Goal: Information Seeking & Learning: Learn about a topic

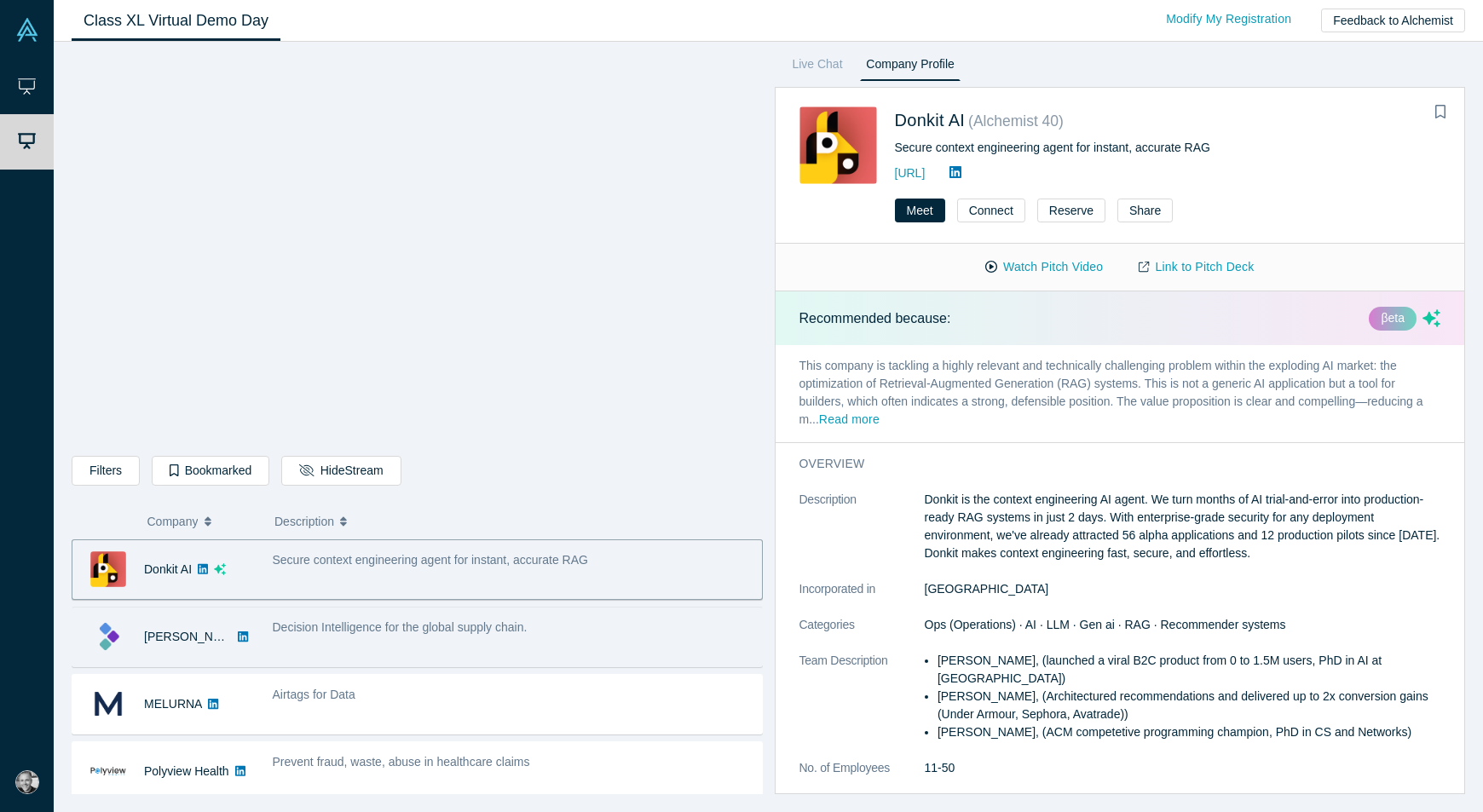
click at [422, 636] on div "Decision Intelligence for the global supply chain." at bounding box center [513, 627] width 481 height 17
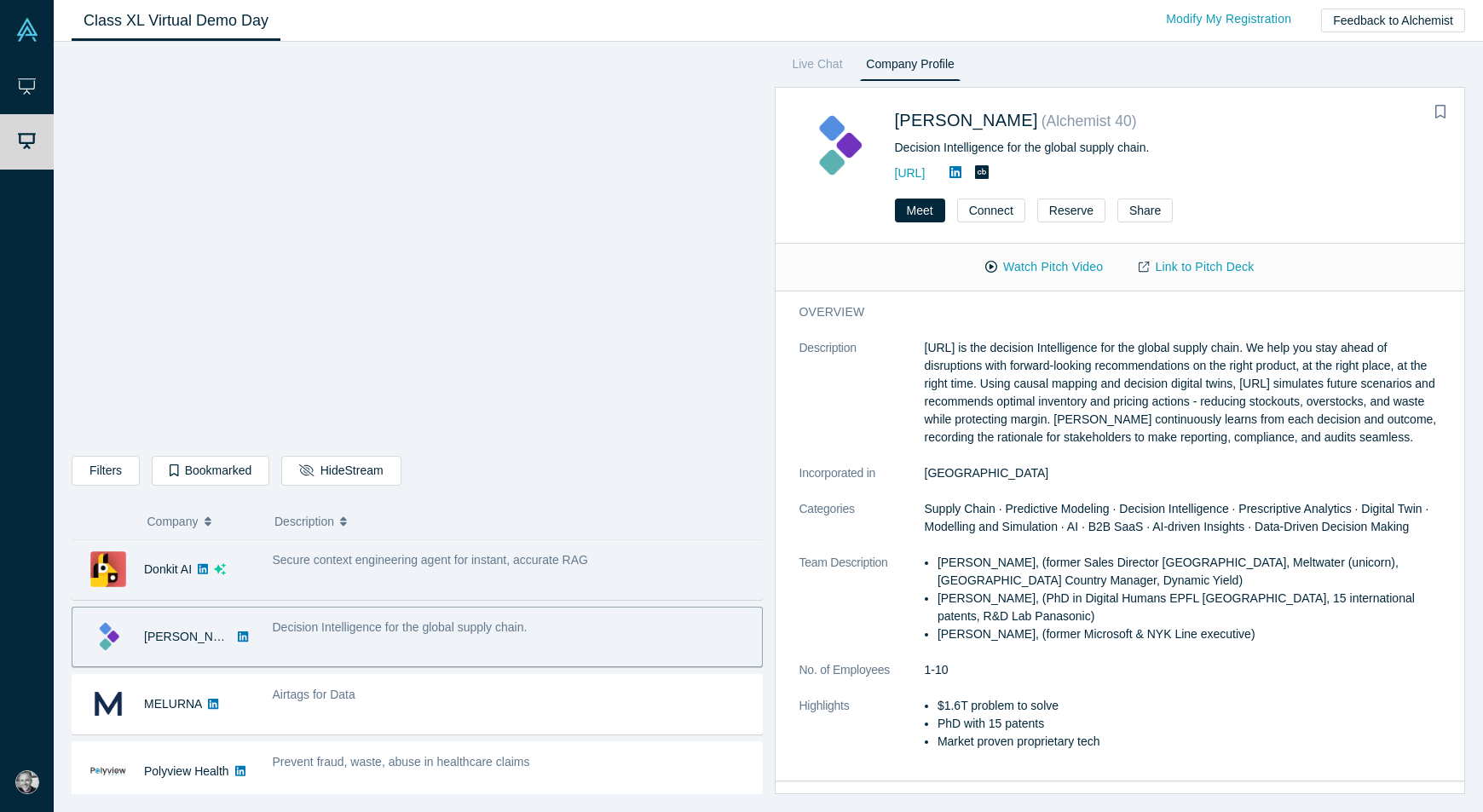
click at [420, 576] on div "Secure context engineering agent for instant, accurate RAG" at bounding box center [512, 569] width 498 height 53
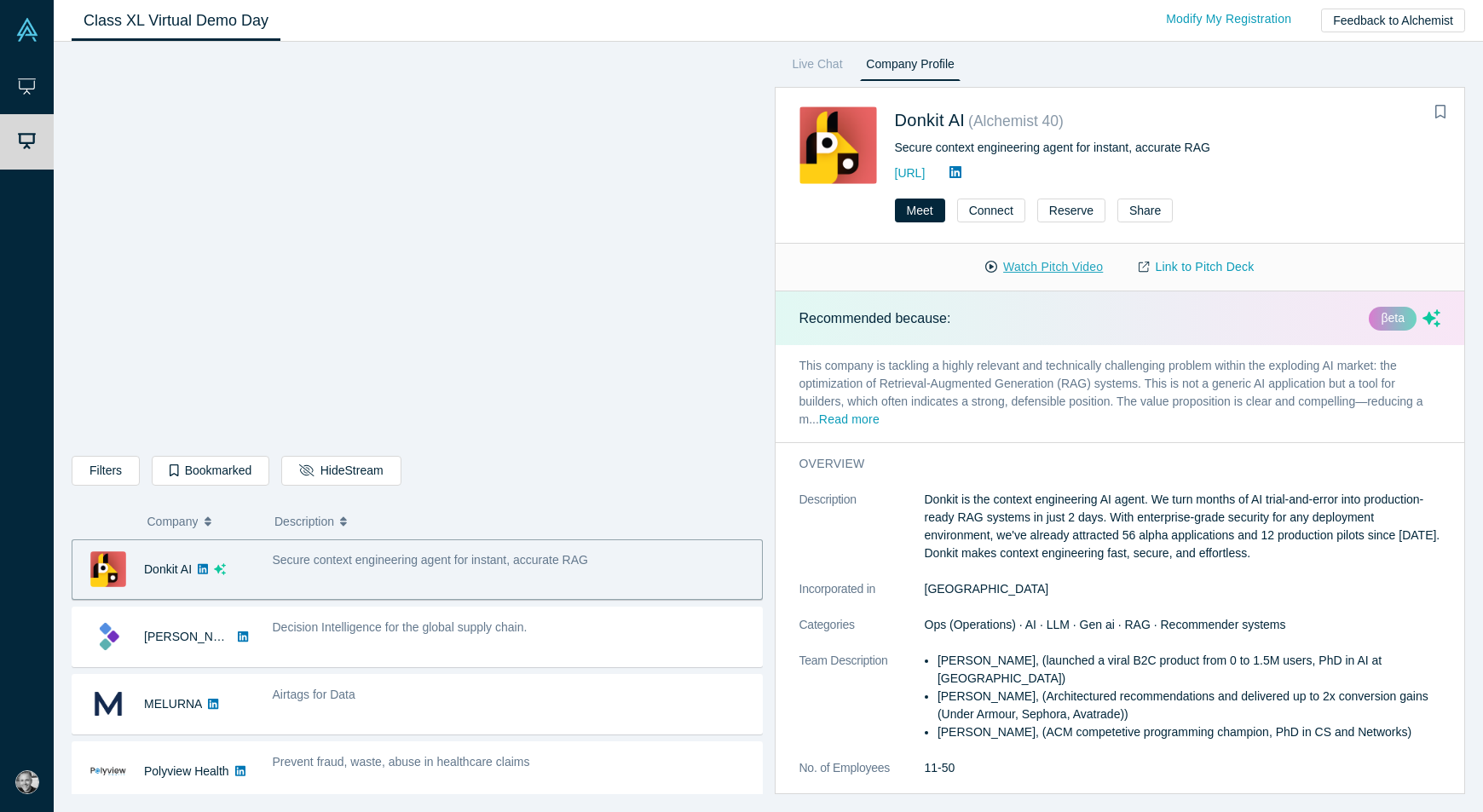
click at [1049, 266] on button "Watch Pitch Video" at bounding box center [1044, 267] width 154 height 29
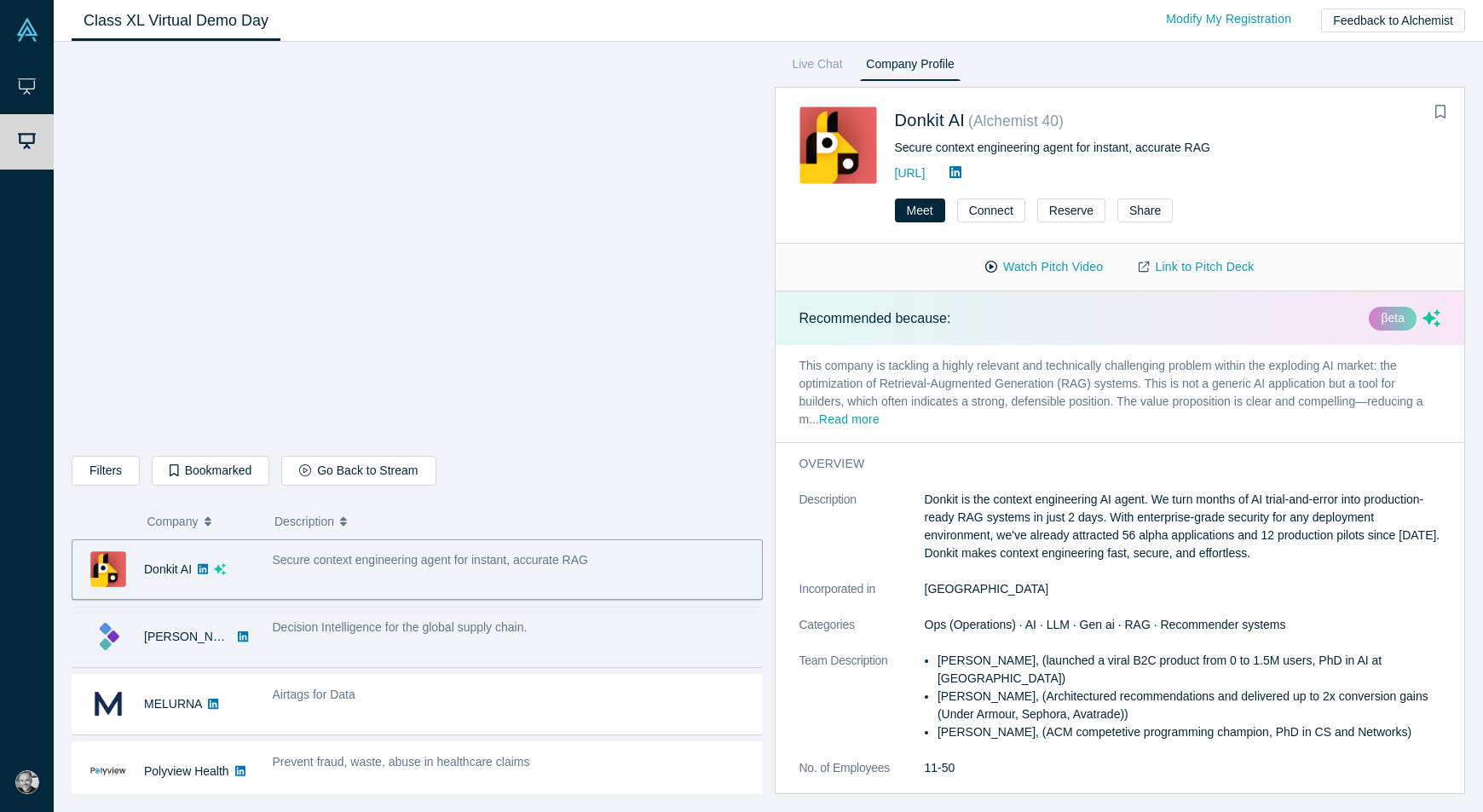
click at [457, 636] on div "Decision Intelligence for the global supply chain." at bounding box center [513, 627] width 481 height 17
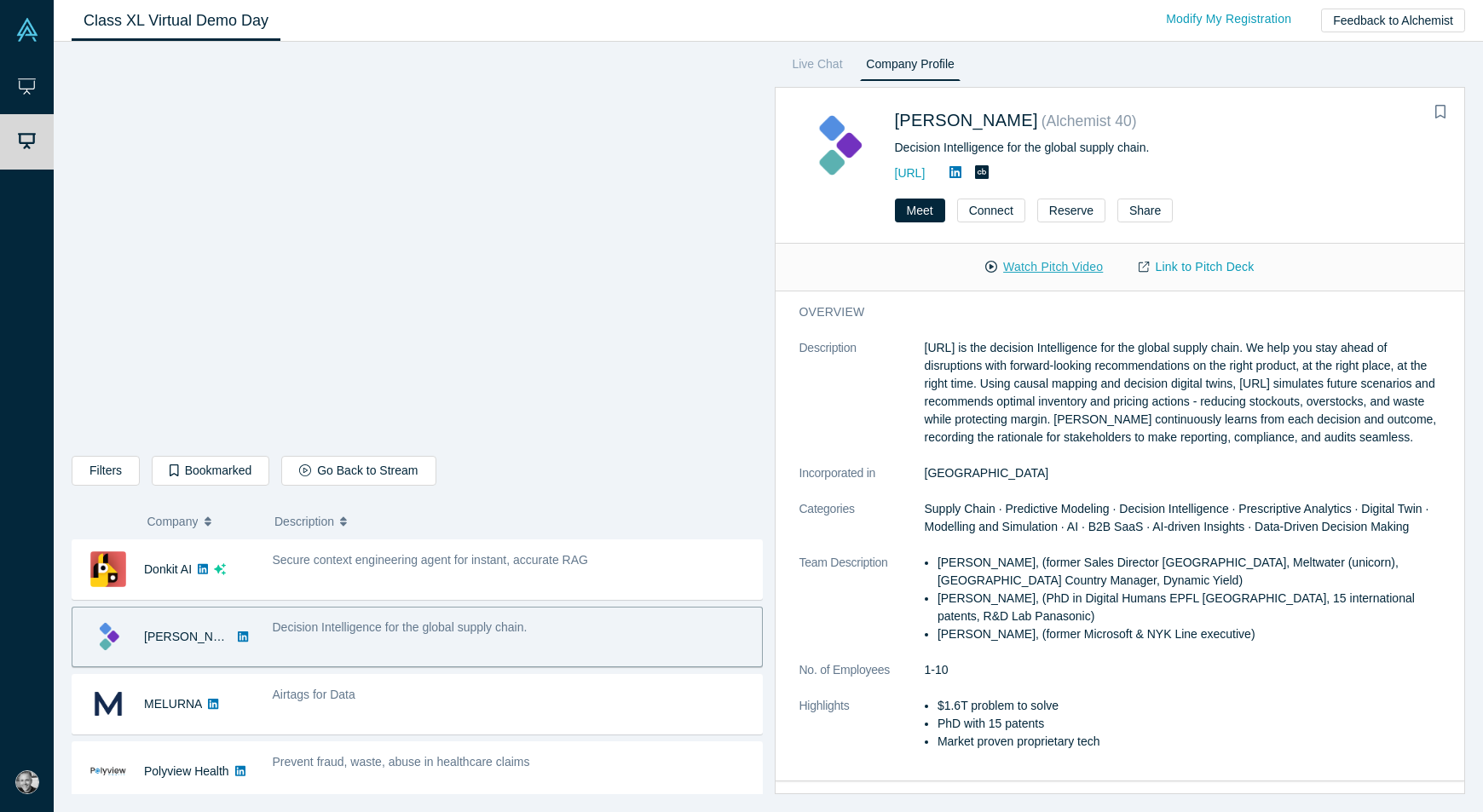
click at [1033, 262] on button "Watch Pitch Video" at bounding box center [1044, 267] width 154 height 29
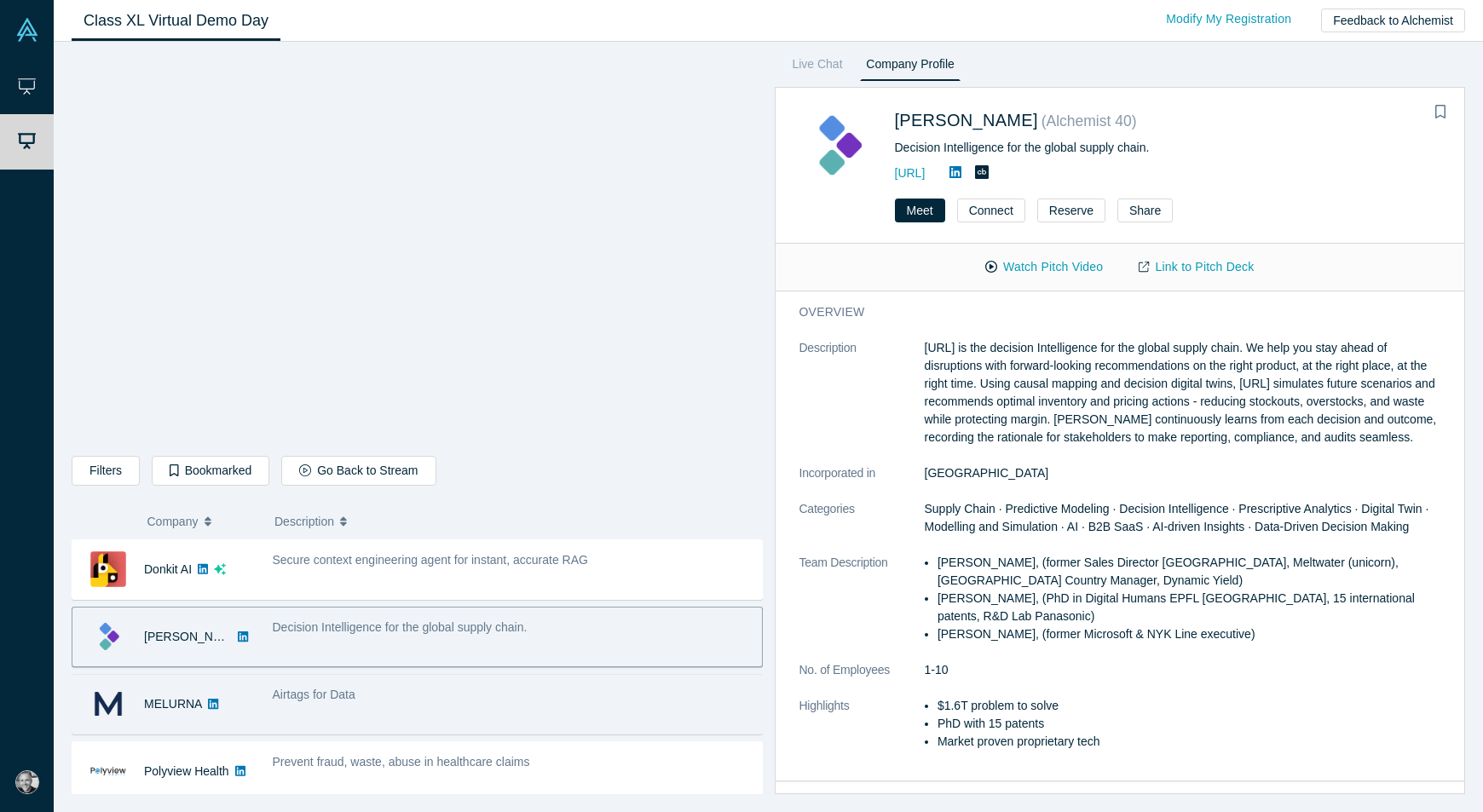
click at [321, 697] on span "Airtags for Data" at bounding box center [314, 694] width 83 height 14
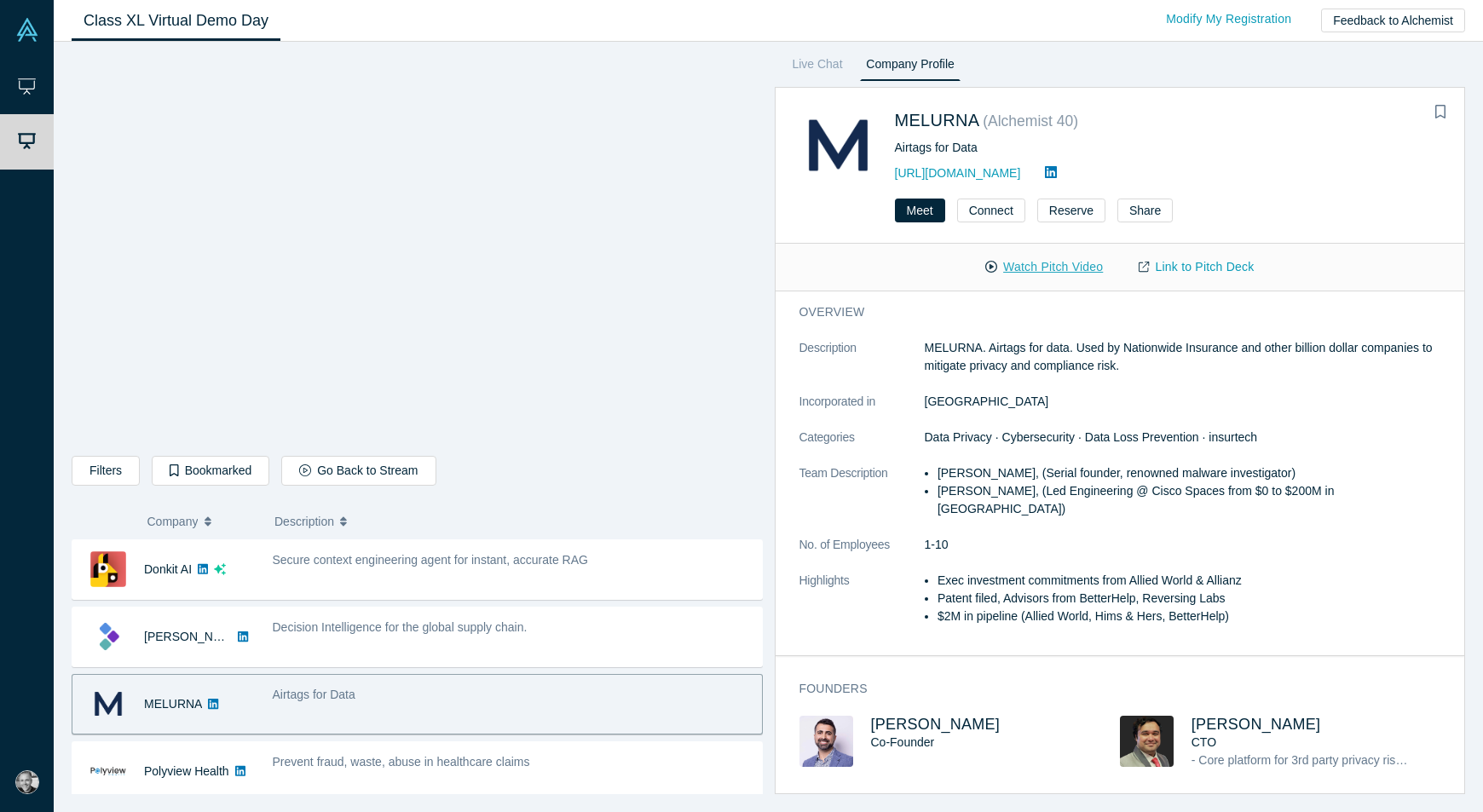
click at [1052, 266] on button "Watch Pitch Video" at bounding box center [1044, 267] width 154 height 29
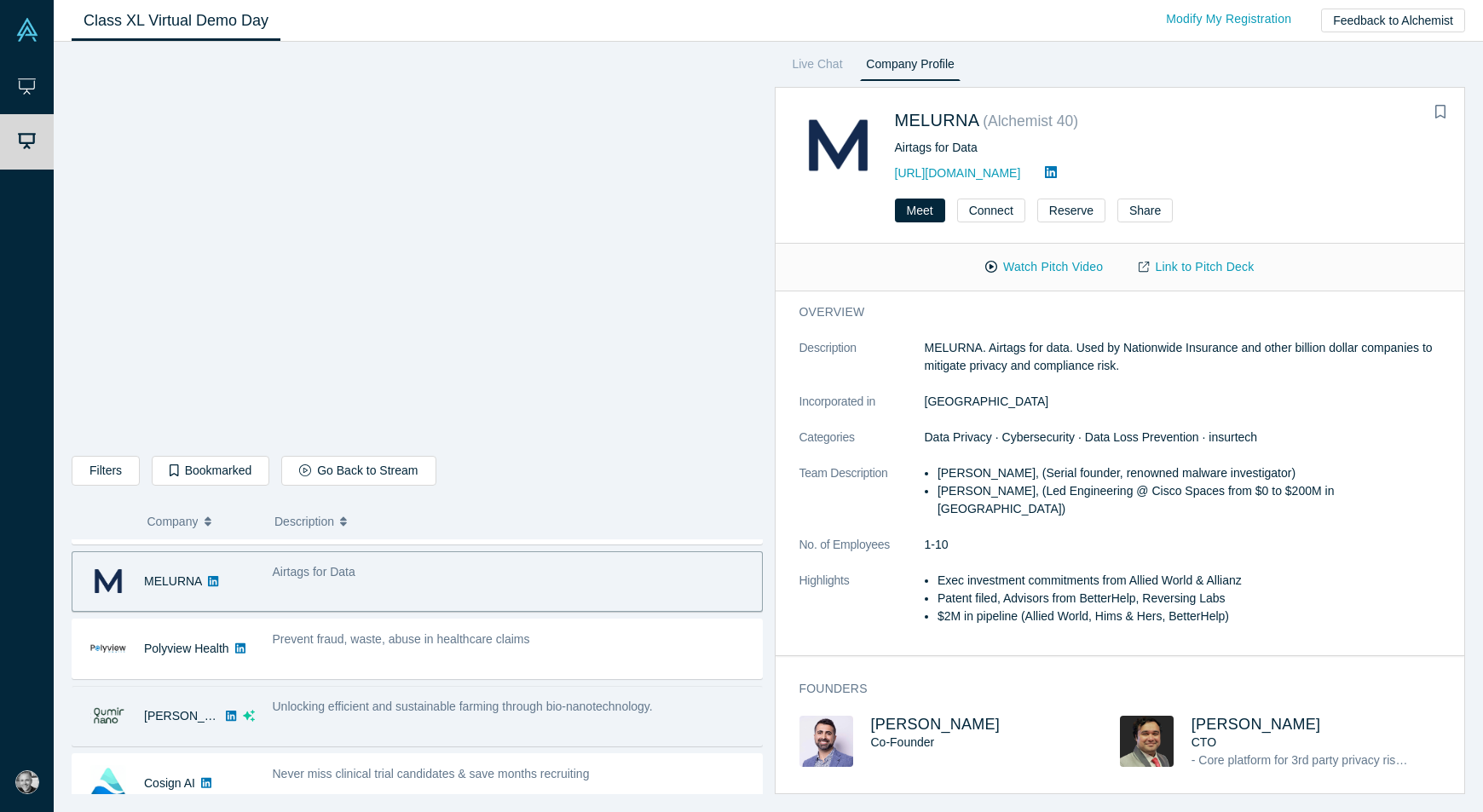
scroll to position [120, 0]
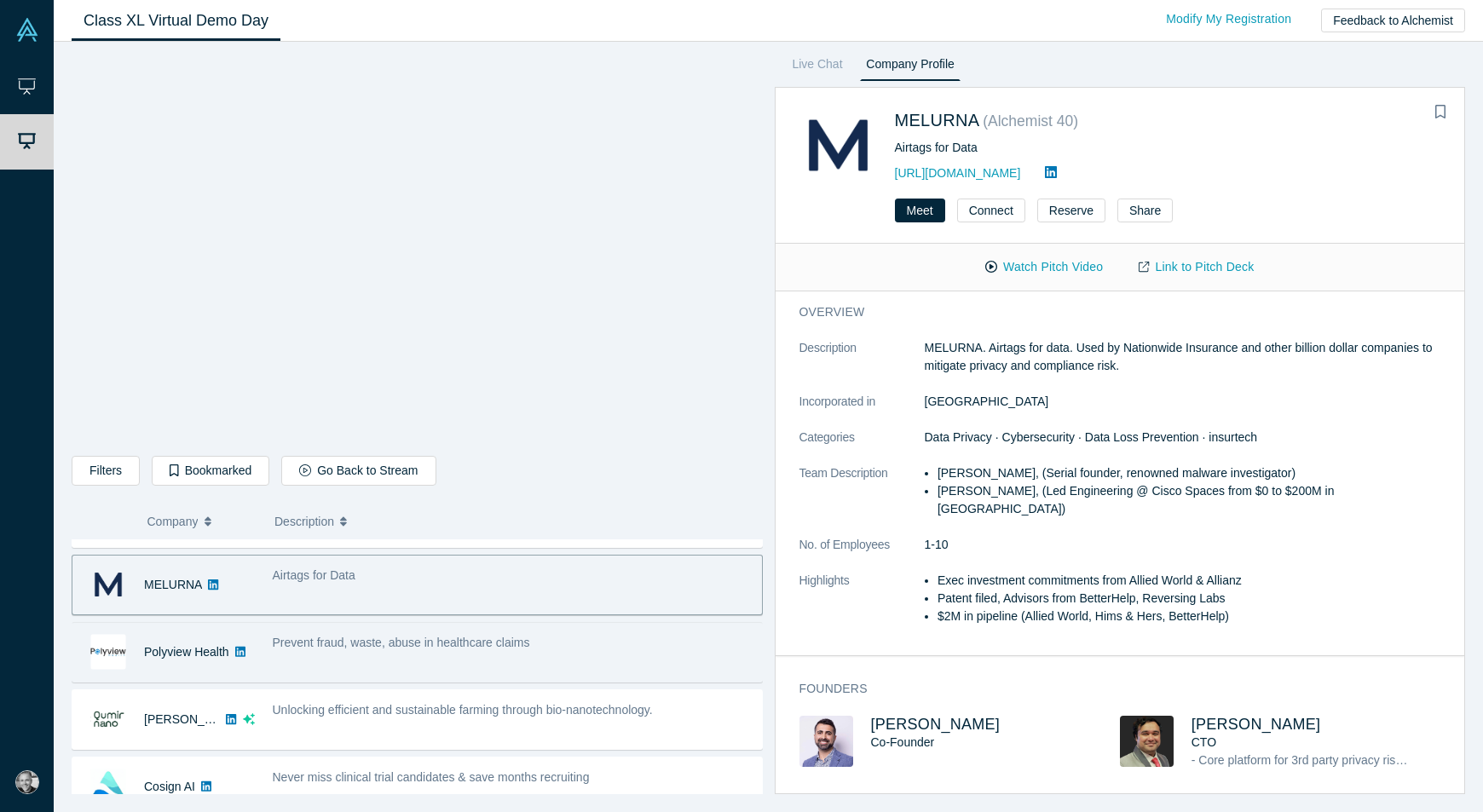
click at [607, 668] on div "Prevent fraud, waste, abuse in healthcare claims" at bounding box center [512, 652] width 498 height 53
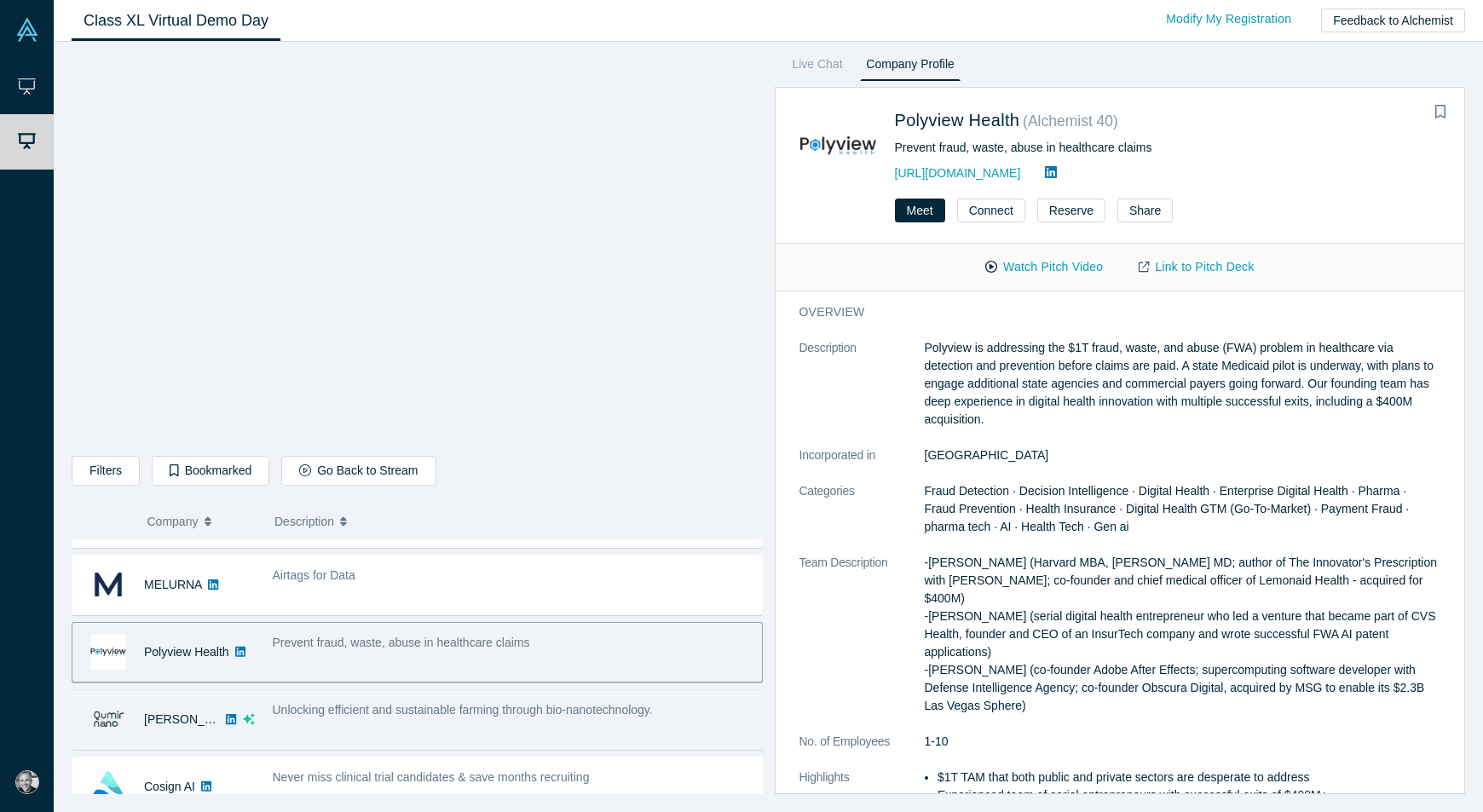
click at [415, 714] on span "Unlocking efficient and sustainable farming through bio-nanotechnology." at bounding box center [462, 709] width 380 height 14
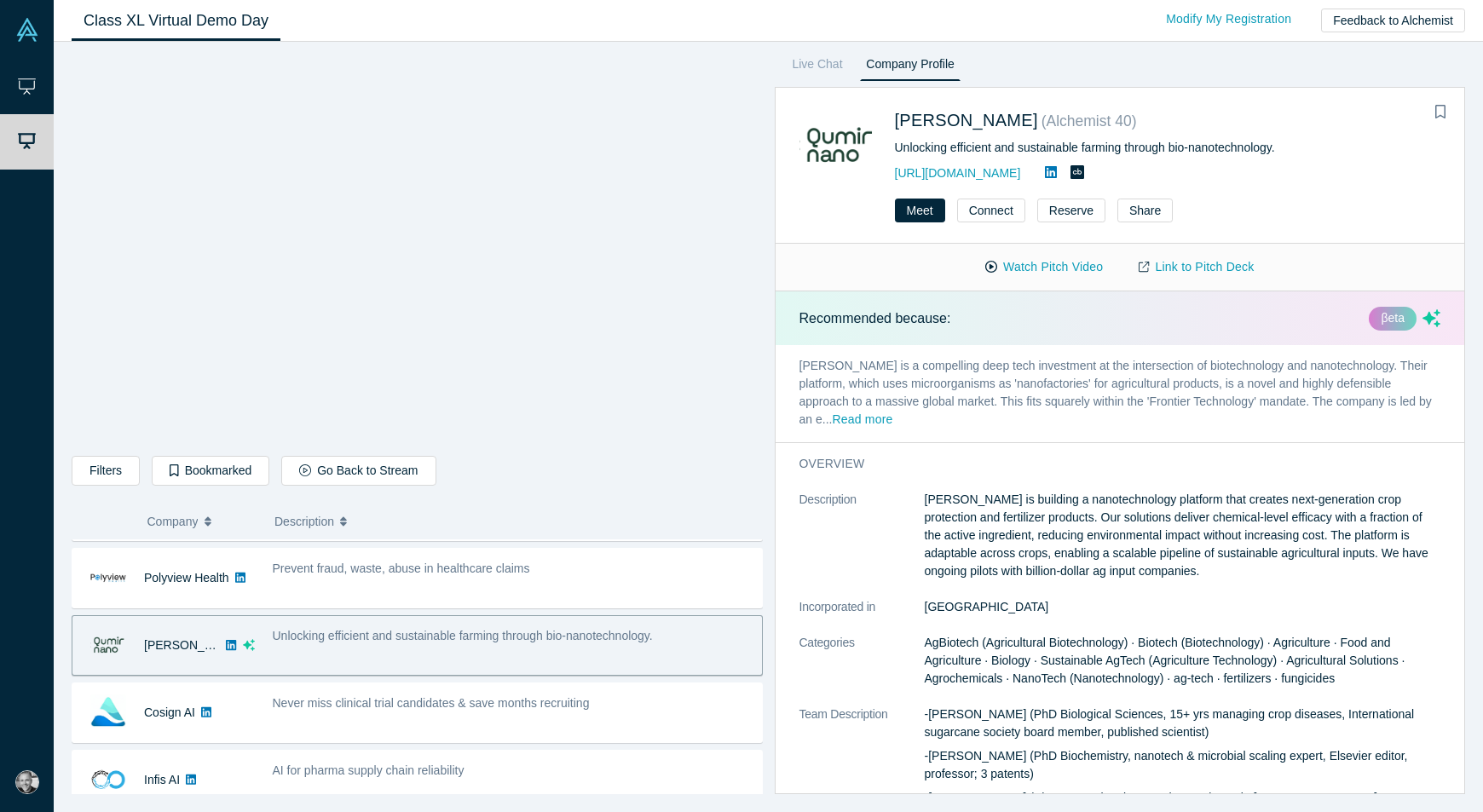
scroll to position [199, 0]
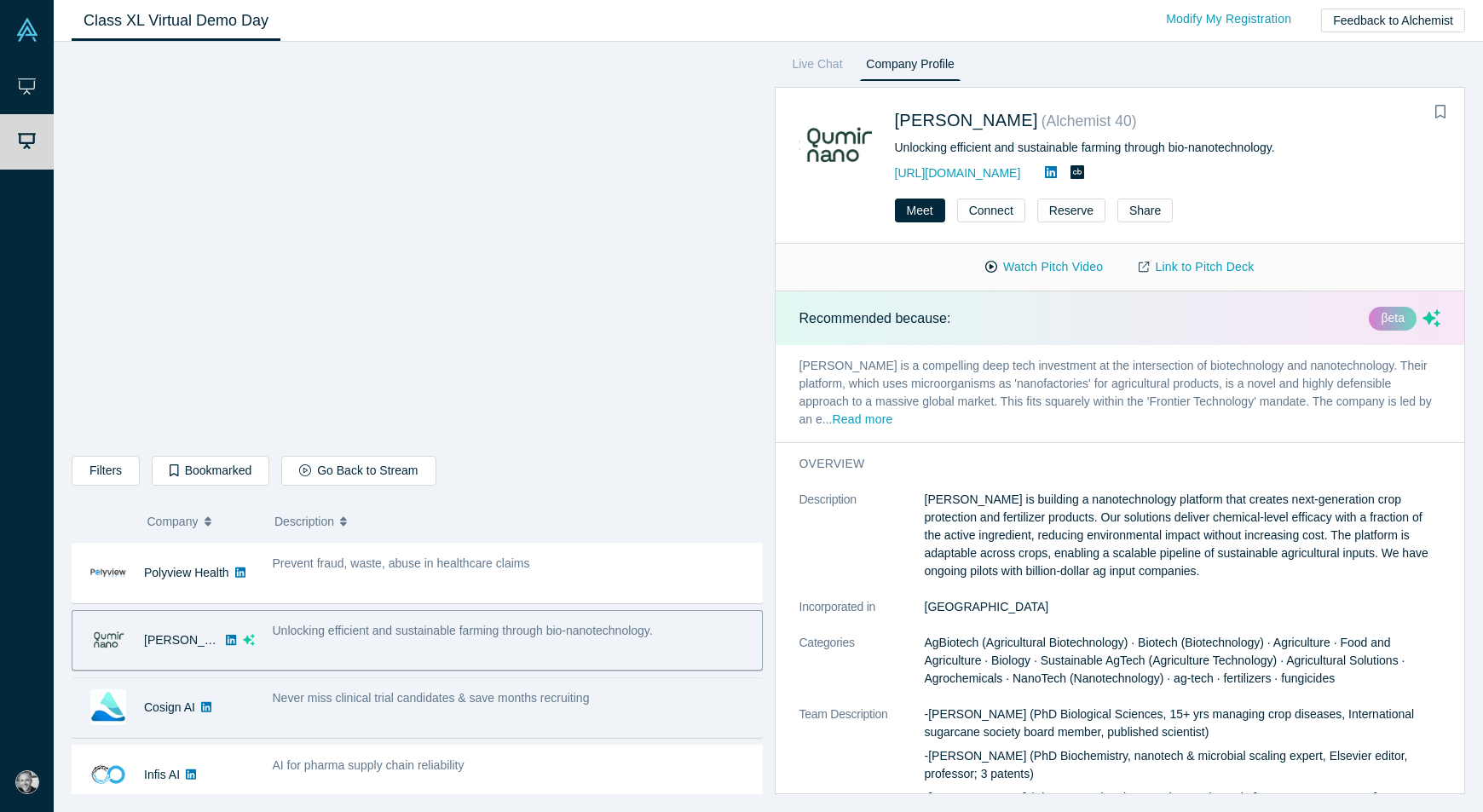
click at [423, 705] on div "Never miss clinical trial candidates & save months recruiting" at bounding box center [513, 698] width 481 height 17
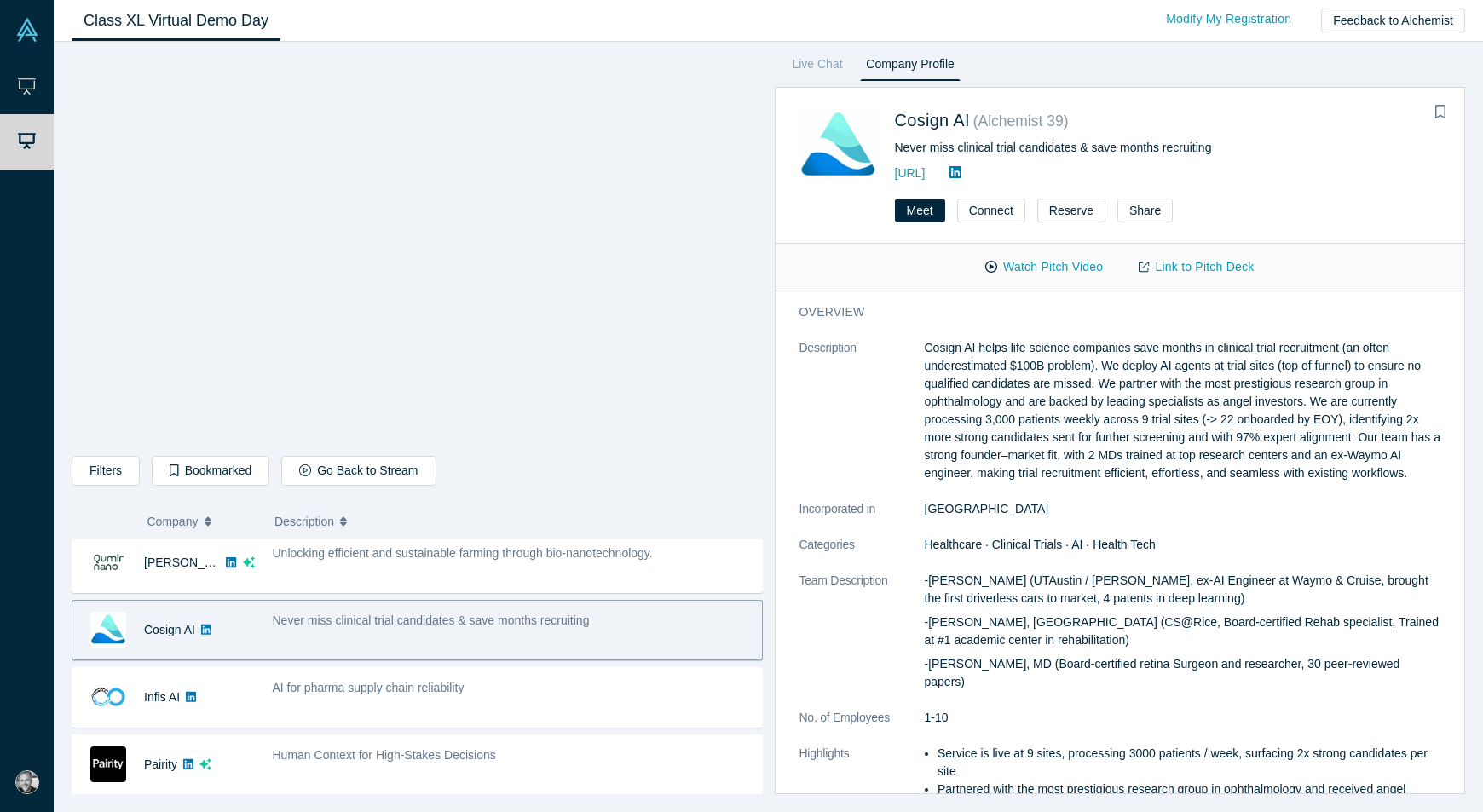
scroll to position [278, 0]
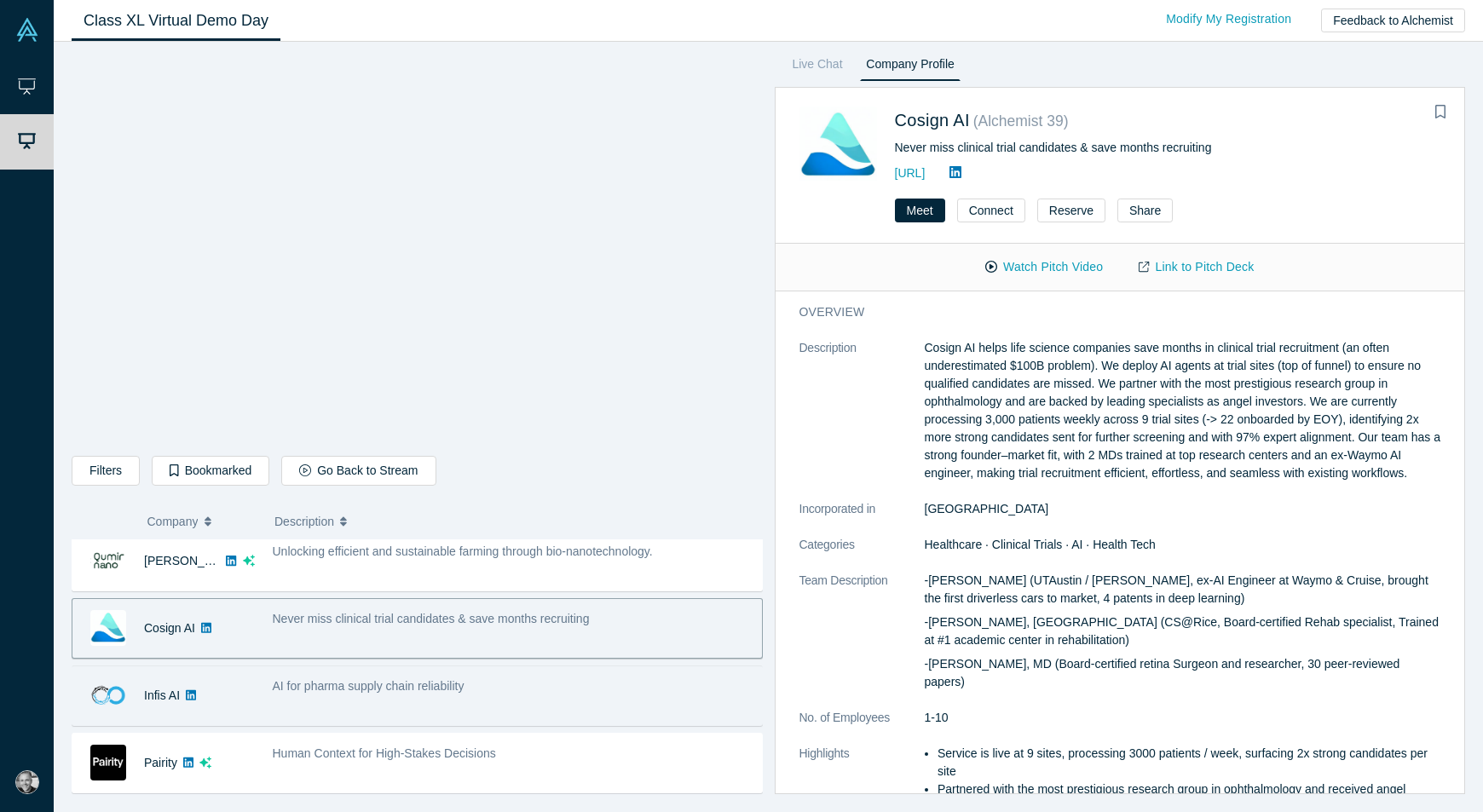
click at [439, 691] on span "AI for pharma supply chain reliability" at bounding box center [368, 686] width 192 height 14
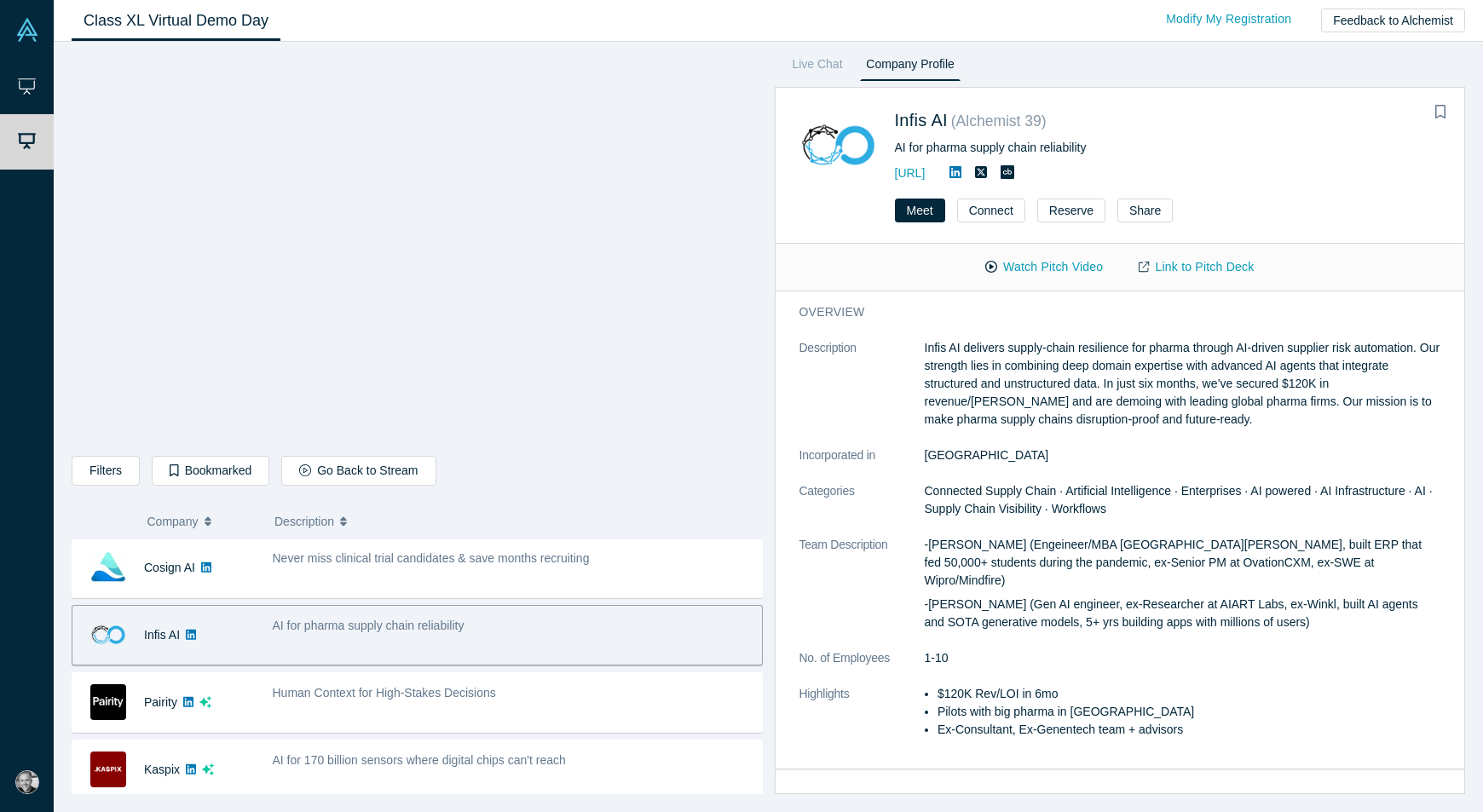
scroll to position [337, 0]
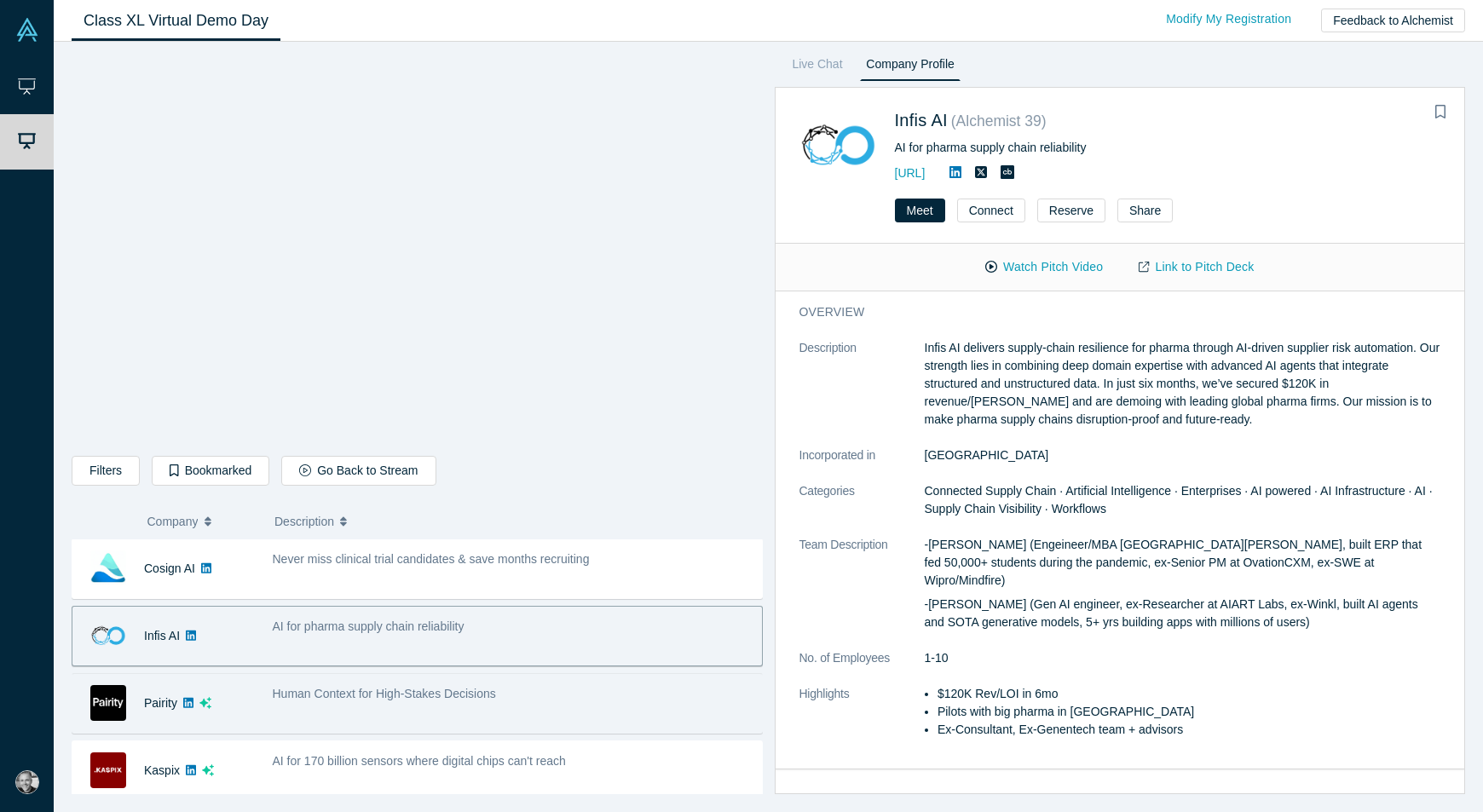
click at [428, 704] on div "Human Context for High-Stakes Decisions" at bounding box center [512, 703] width 498 height 53
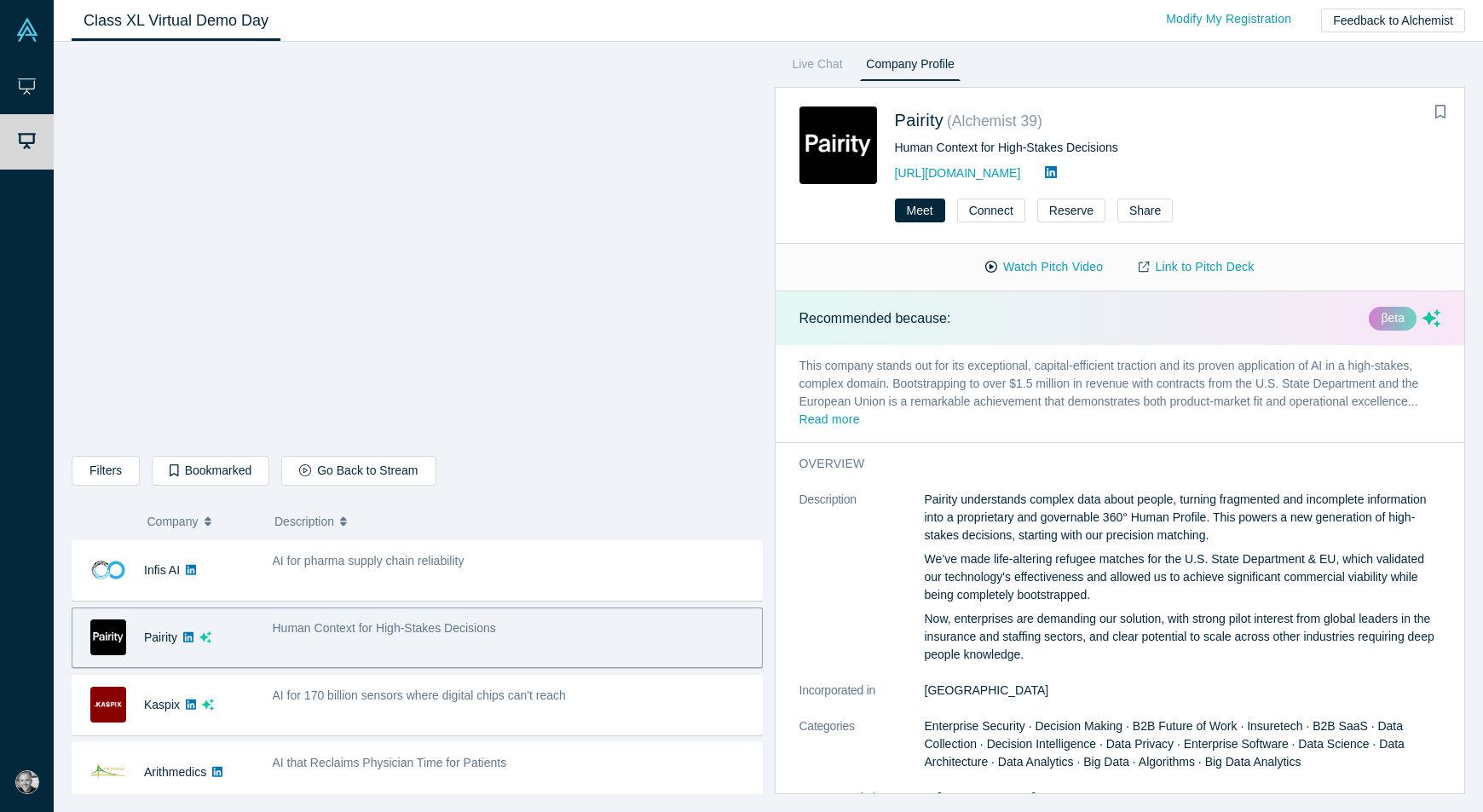
scroll to position [409, 0]
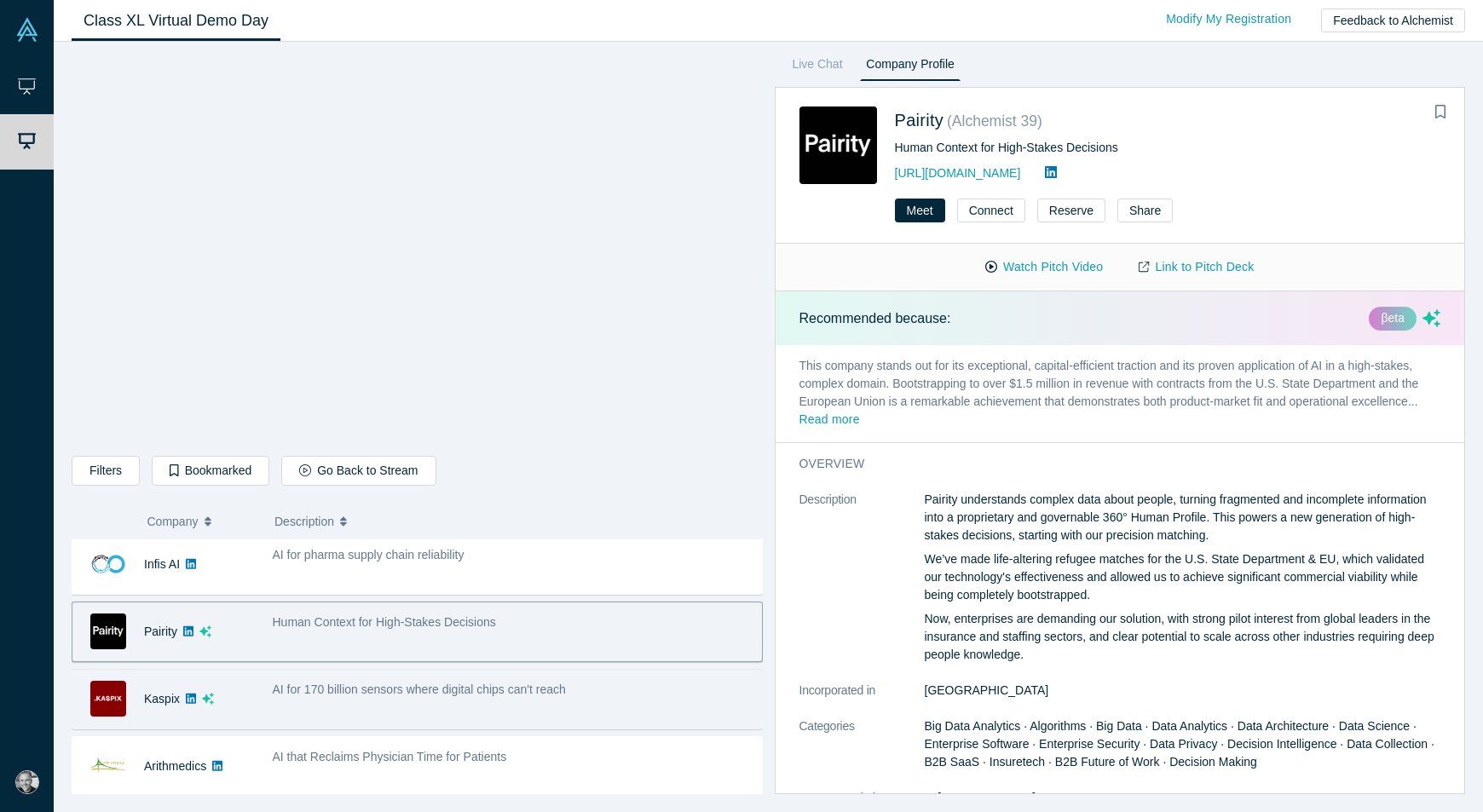
click at [428, 704] on div "AI for 170 billion sensors where digital chips can't reach" at bounding box center [512, 699] width 498 height 53
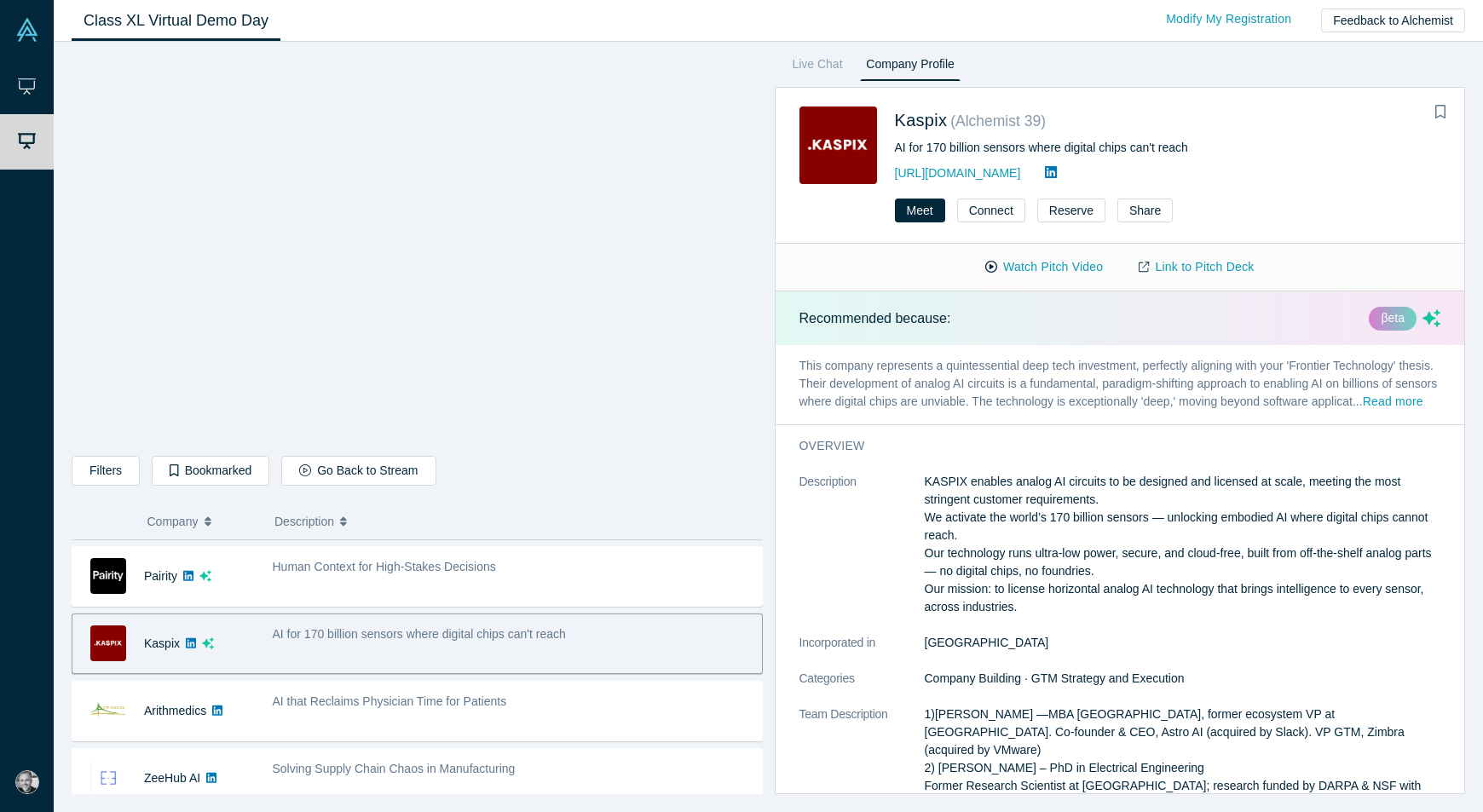
scroll to position [465, 0]
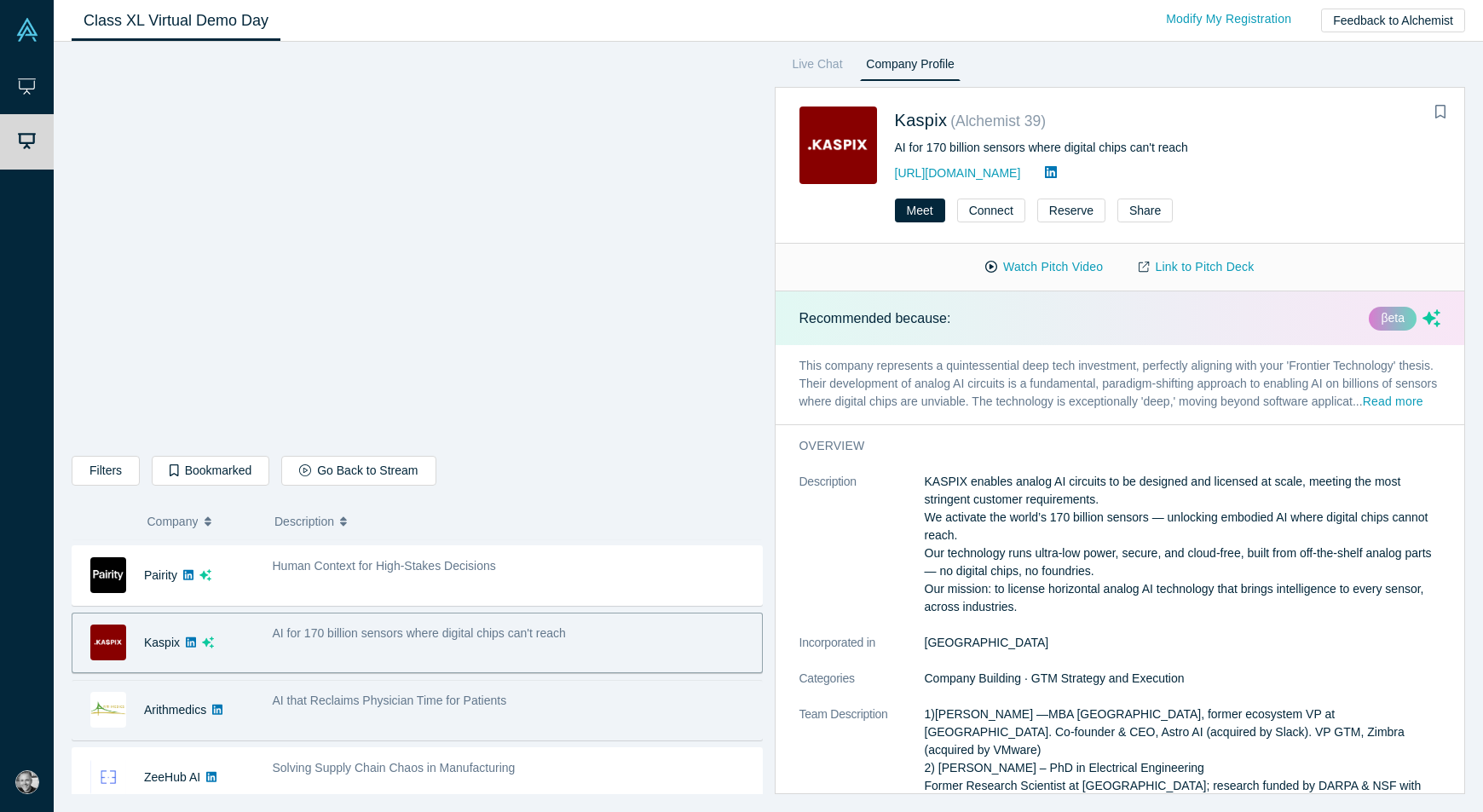
click at [412, 728] on div "AI that Reclaims Physician Time for Patients" at bounding box center [512, 710] width 498 height 53
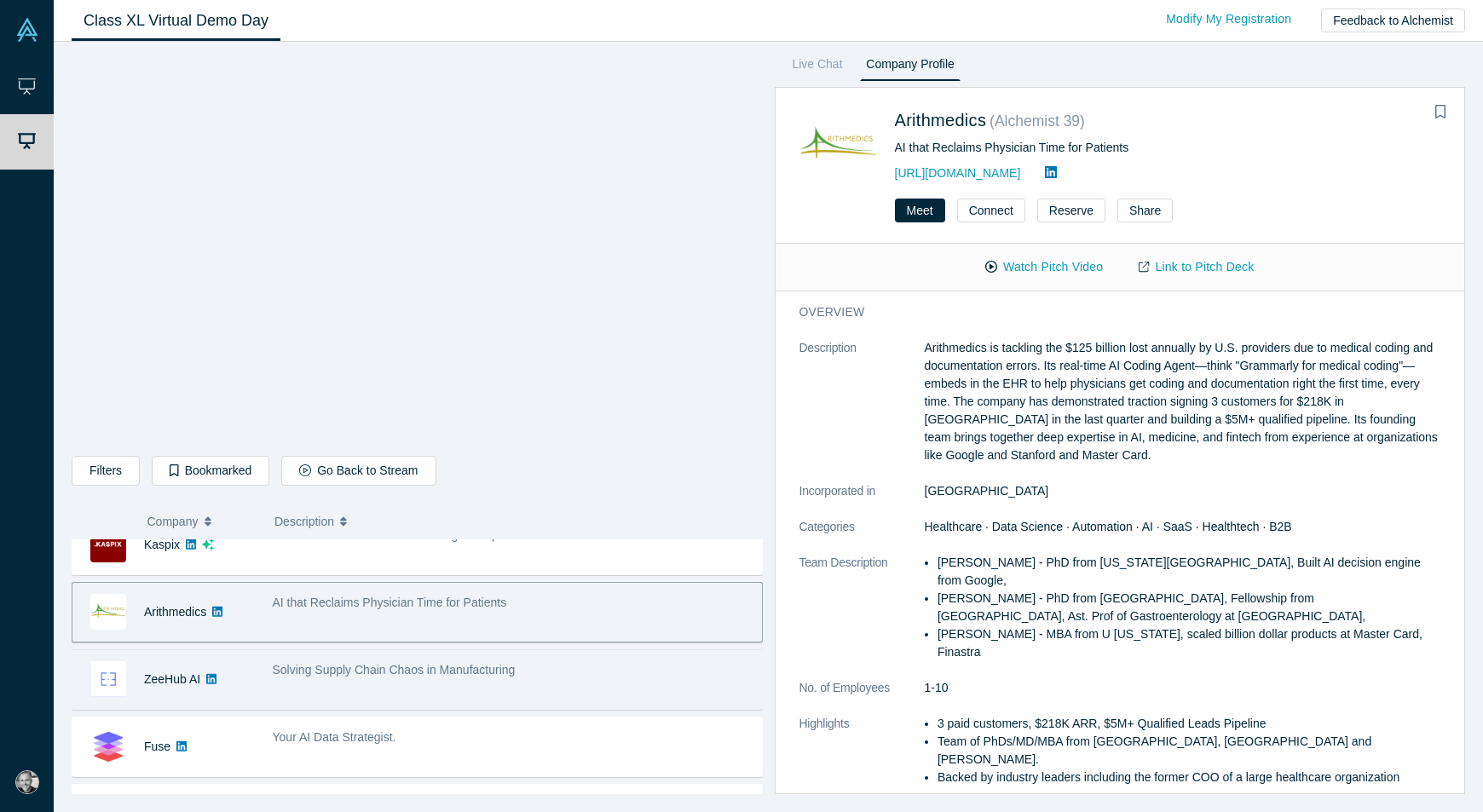
click at [439, 686] on div "Solving Supply Chain Chaos in Manufacturing" at bounding box center [512, 679] width 498 height 53
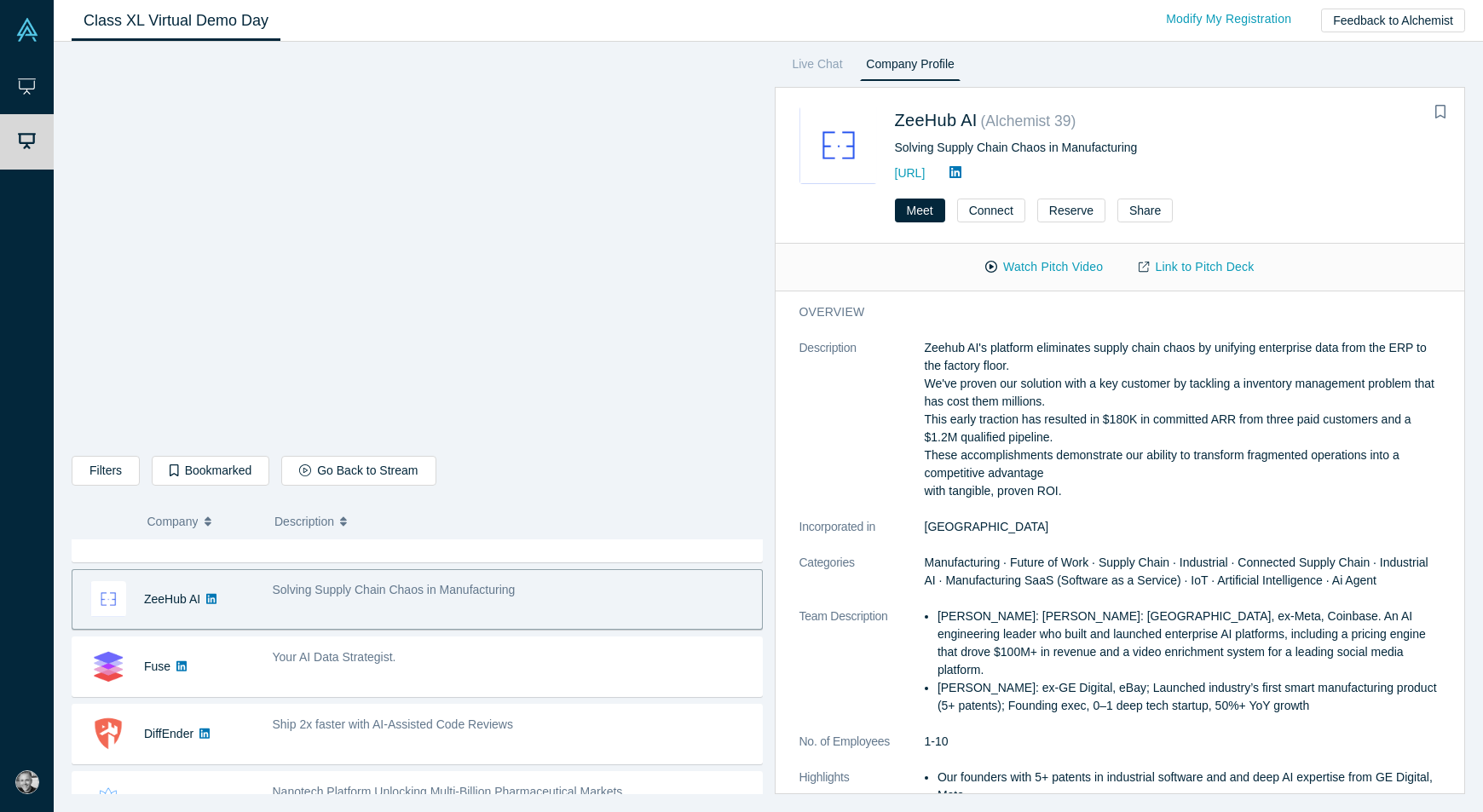
scroll to position [674, 0]
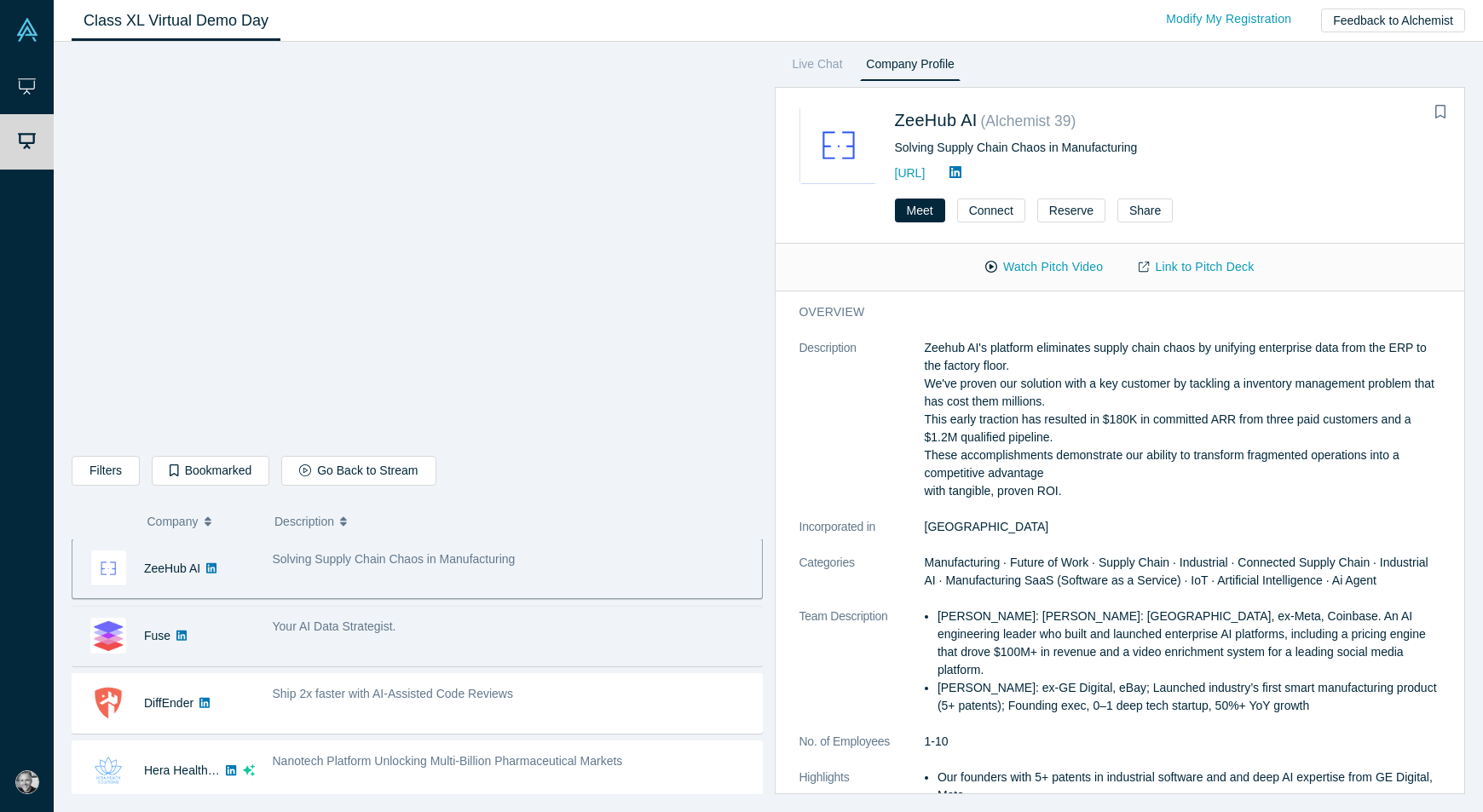
click at [460, 633] on div "Your AI Data Strategist." at bounding box center [513, 626] width 481 height 17
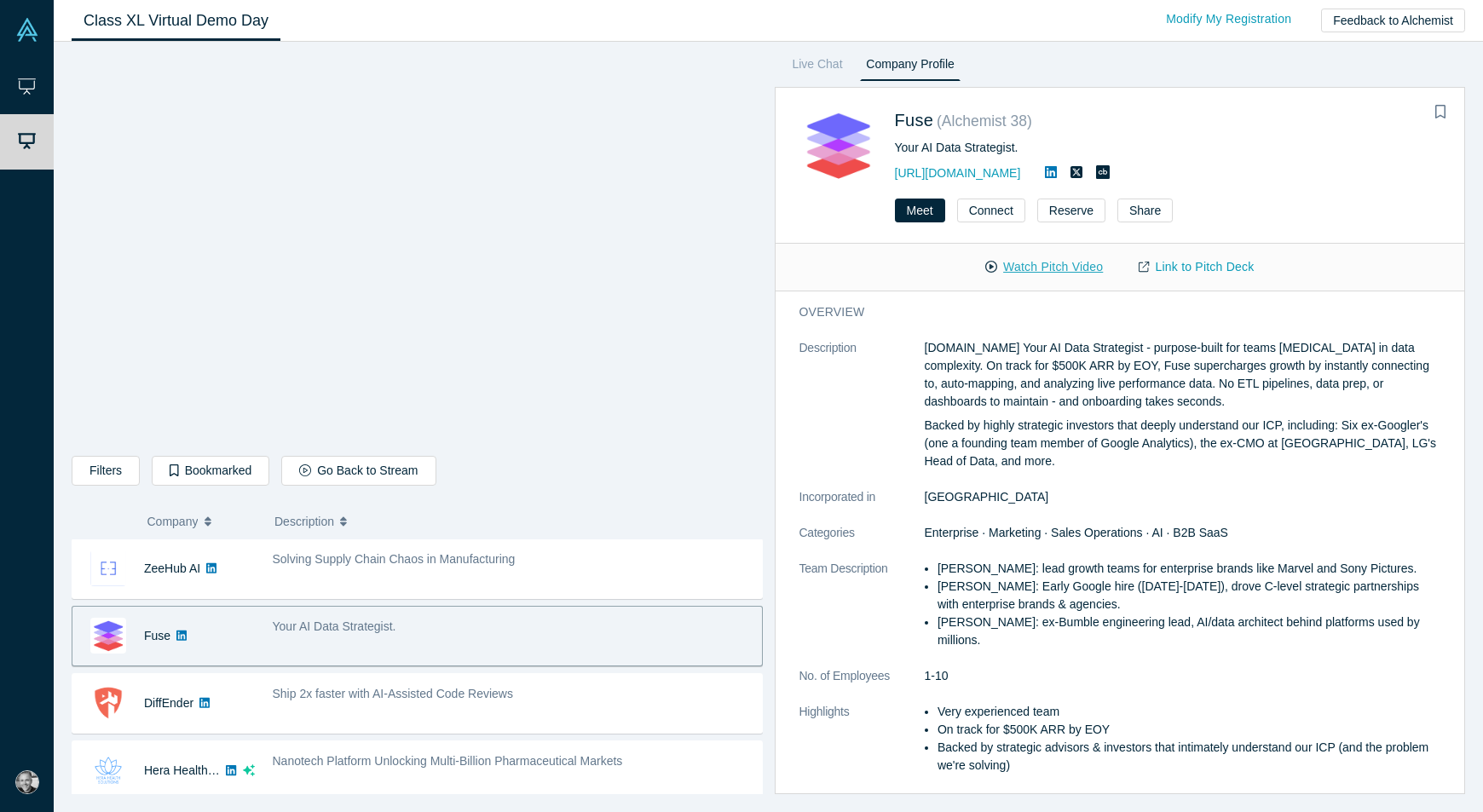
click at [1022, 264] on button "Watch Pitch Video" at bounding box center [1044, 267] width 154 height 29
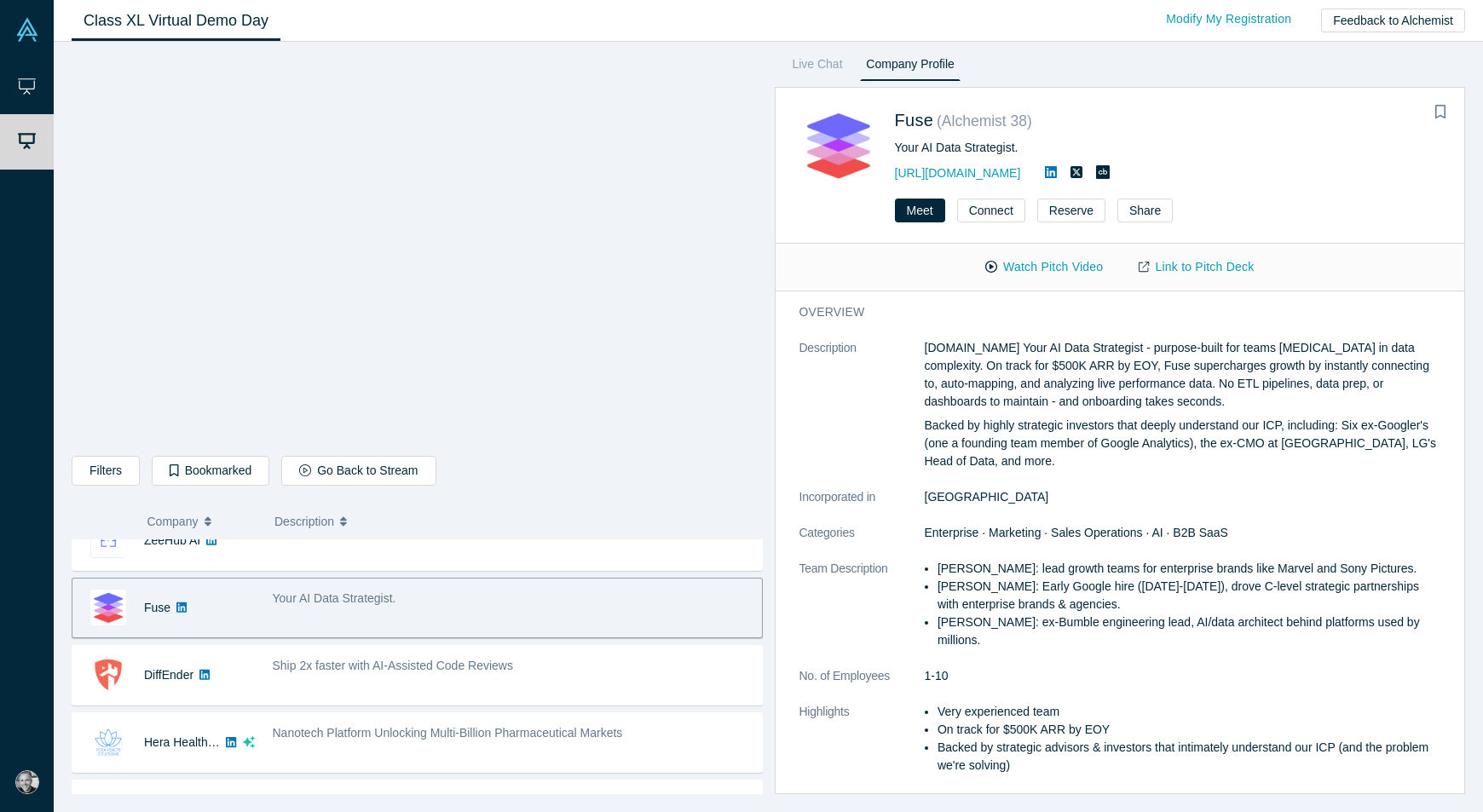
scroll to position [701, 0]
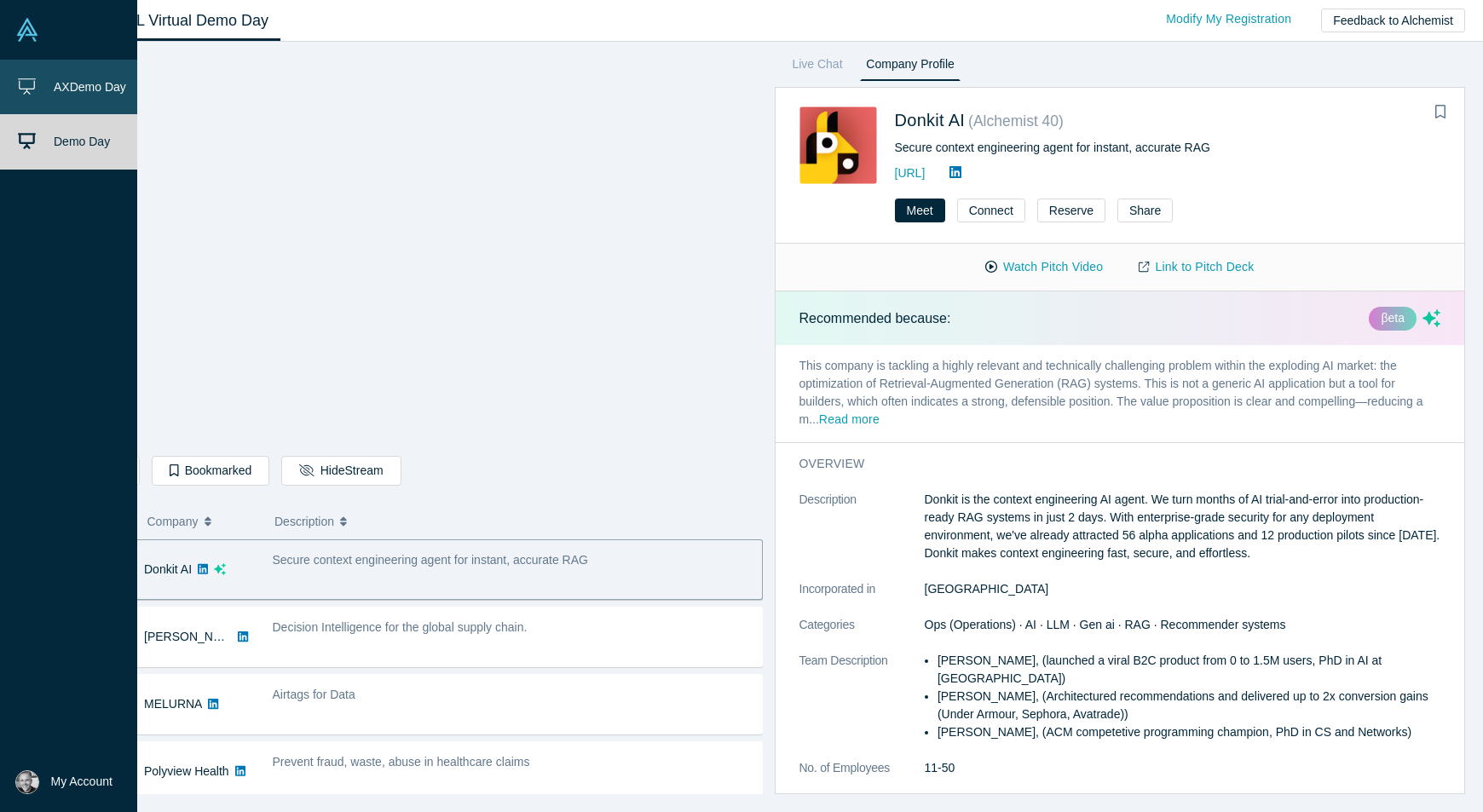
click at [44, 93] on link "AX Demo Day" at bounding box center [68, 87] width 137 height 54
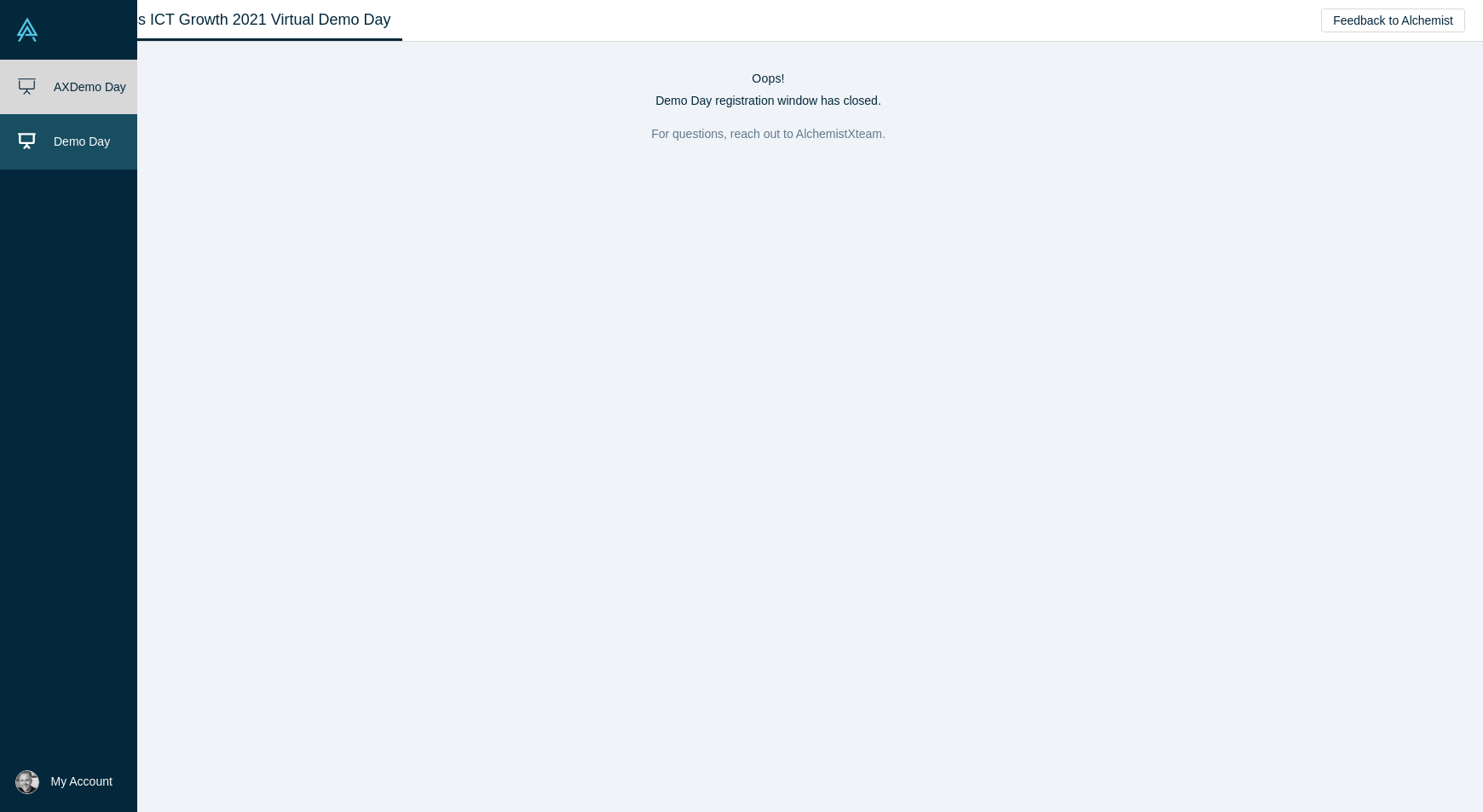
click at [47, 132] on link "Demo Day" at bounding box center [68, 141] width 137 height 54
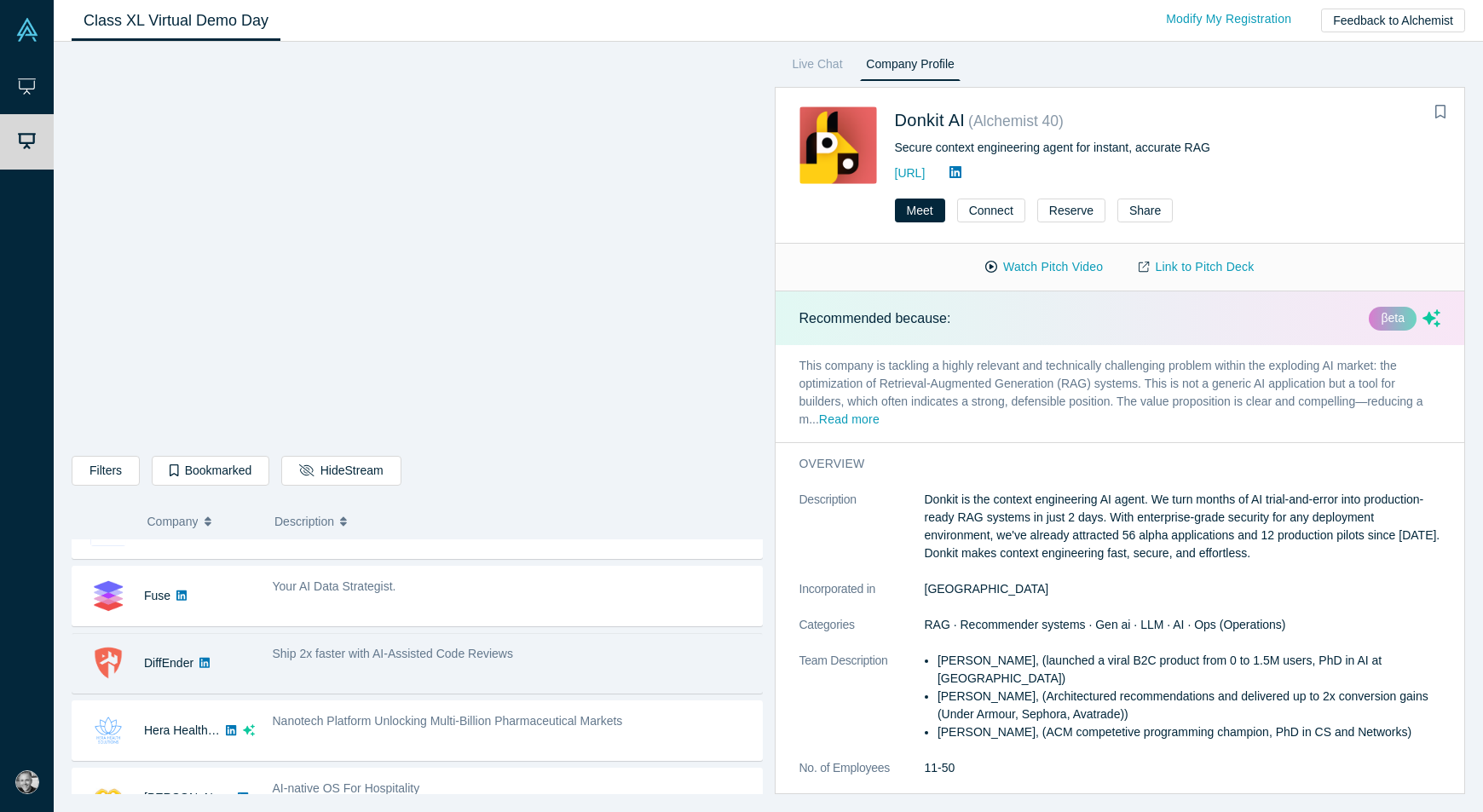
scroll to position [713, 0]
click at [467, 669] on div "Ship 2x faster with AI-Assisted Code Reviews" at bounding box center [512, 664] width 498 height 53
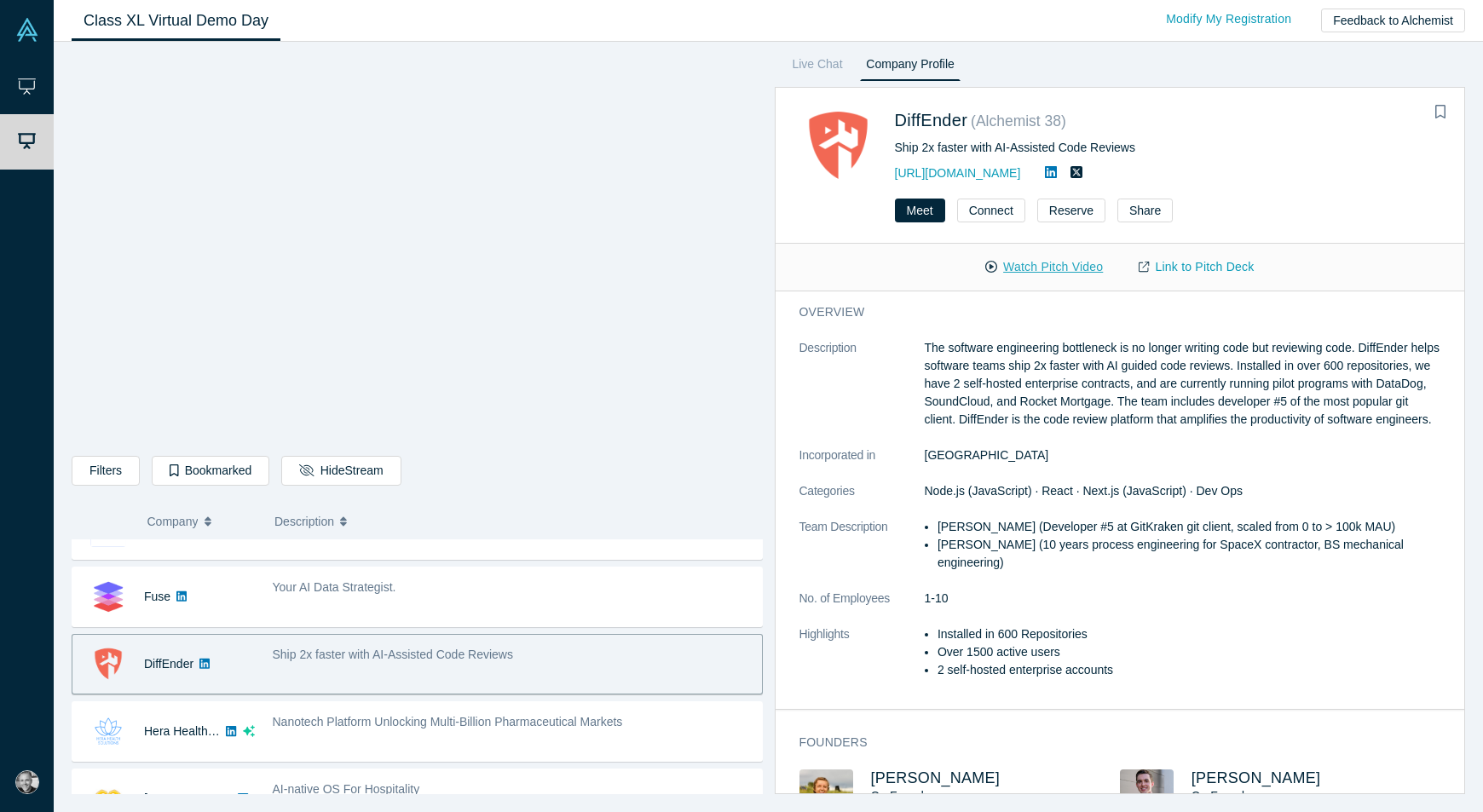
click at [1055, 265] on button "Watch Pitch Video" at bounding box center [1044, 267] width 154 height 29
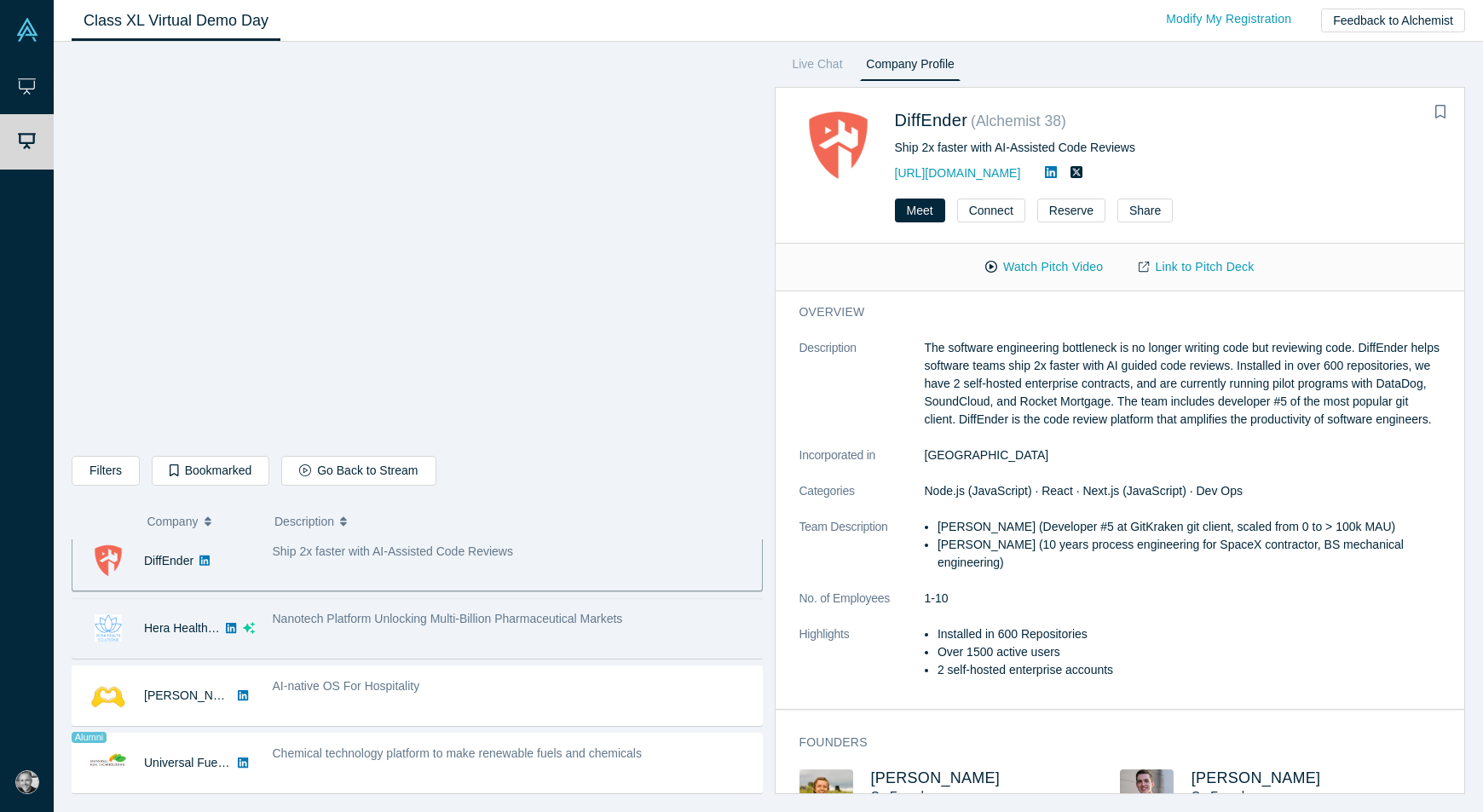
scroll to position [821, 0]
